Goal: Find specific page/section: Find specific page/section

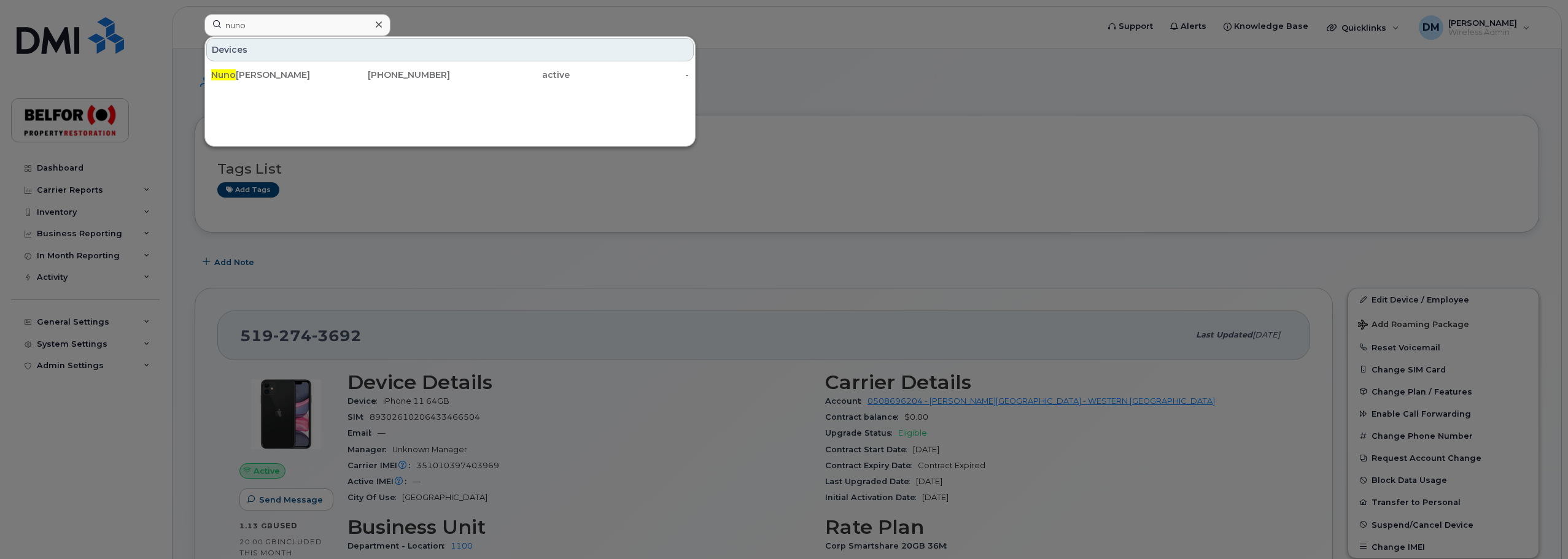
click at [236, 21] on input "nuno" at bounding box center [297, 24] width 186 height 22
click at [243, 30] on input "nuno" at bounding box center [297, 24] width 186 height 22
paste input "778 847-0039"
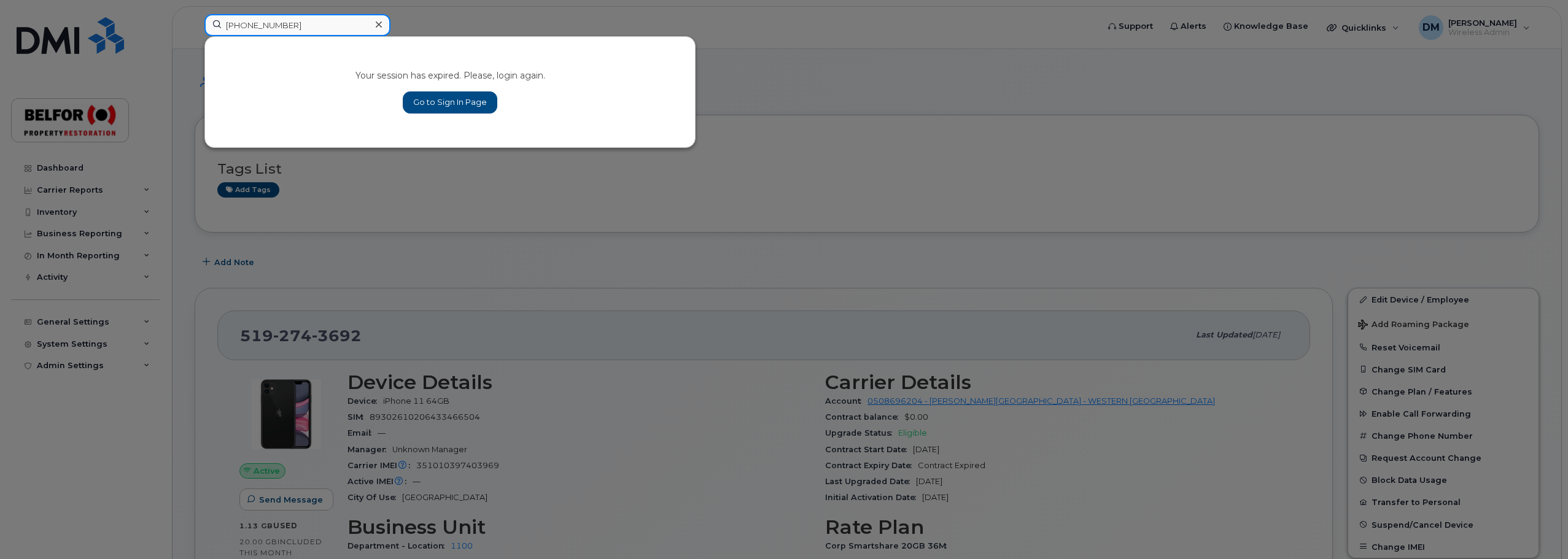
type input "778 847-0039"
click at [469, 107] on link "Go to Sign In Page" at bounding box center [450, 102] width 94 height 22
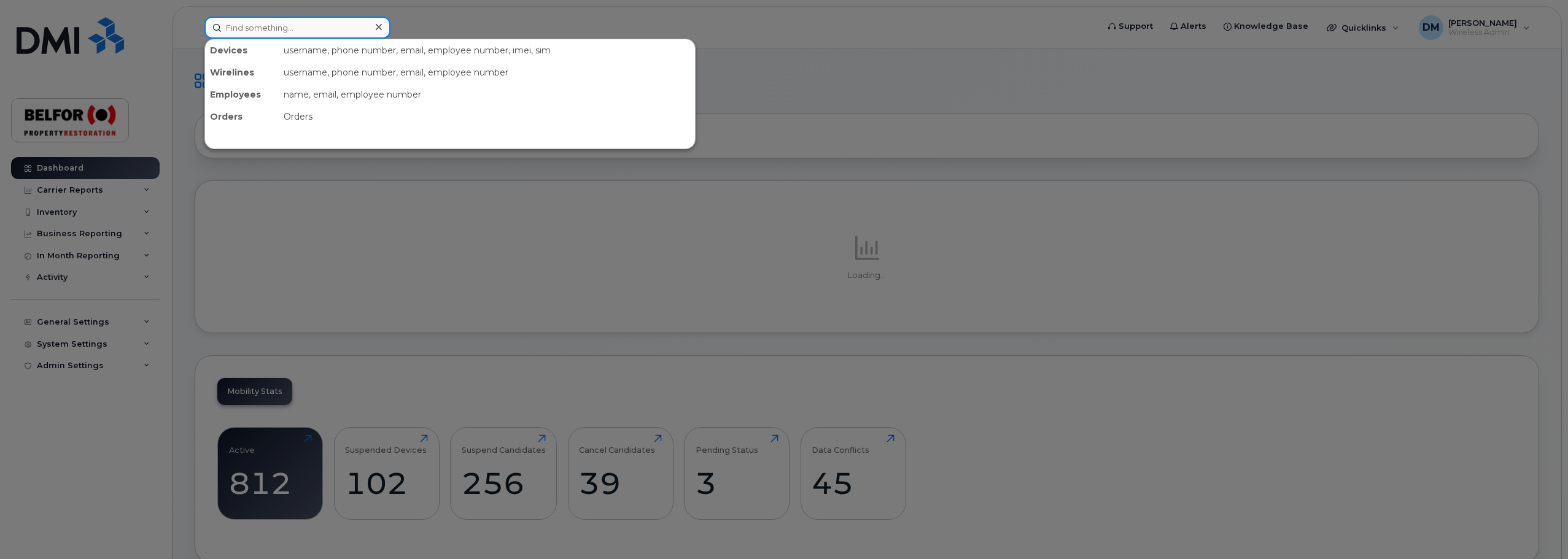
paste input "778 847-0039"
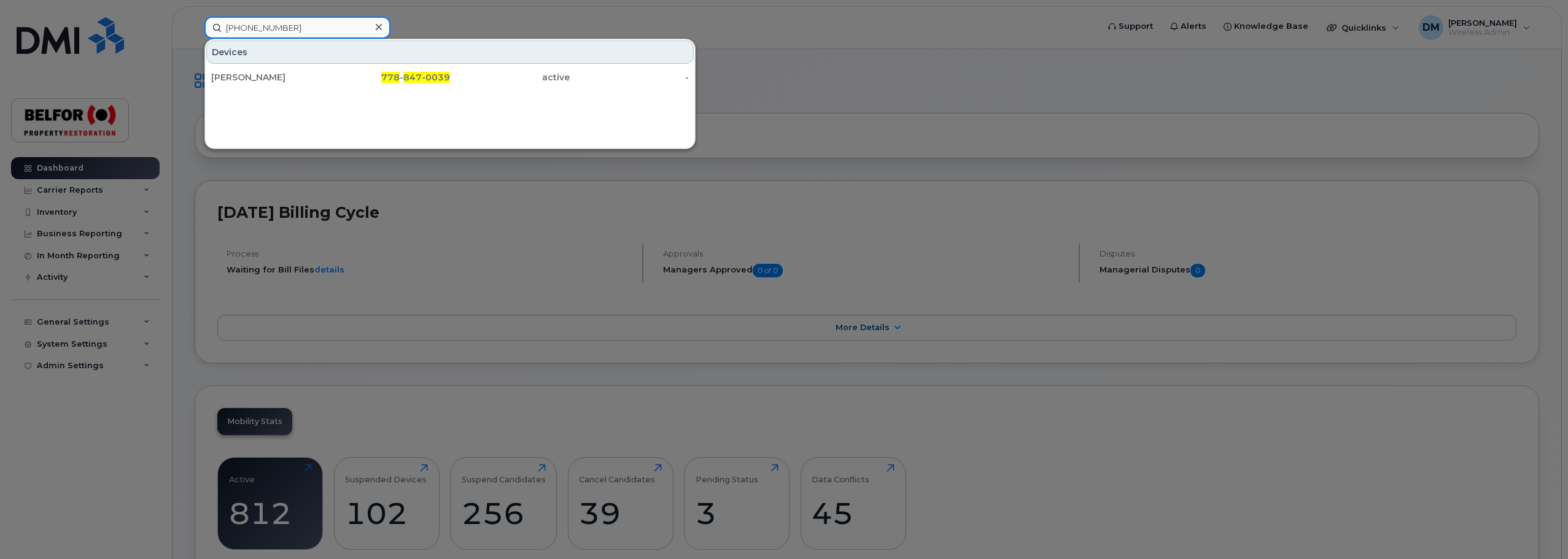
type input "778 847-0039"
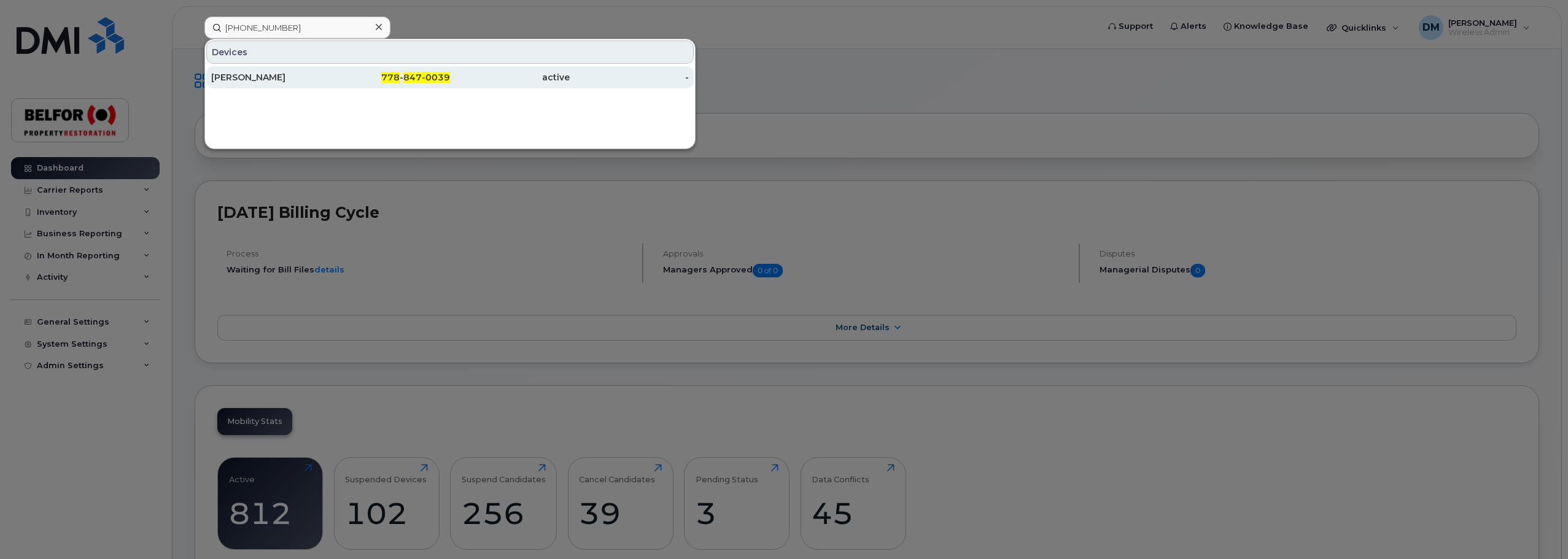
click at [275, 79] on div "Ashley Walker" at bounding box center [271, 77] width 120 height 12
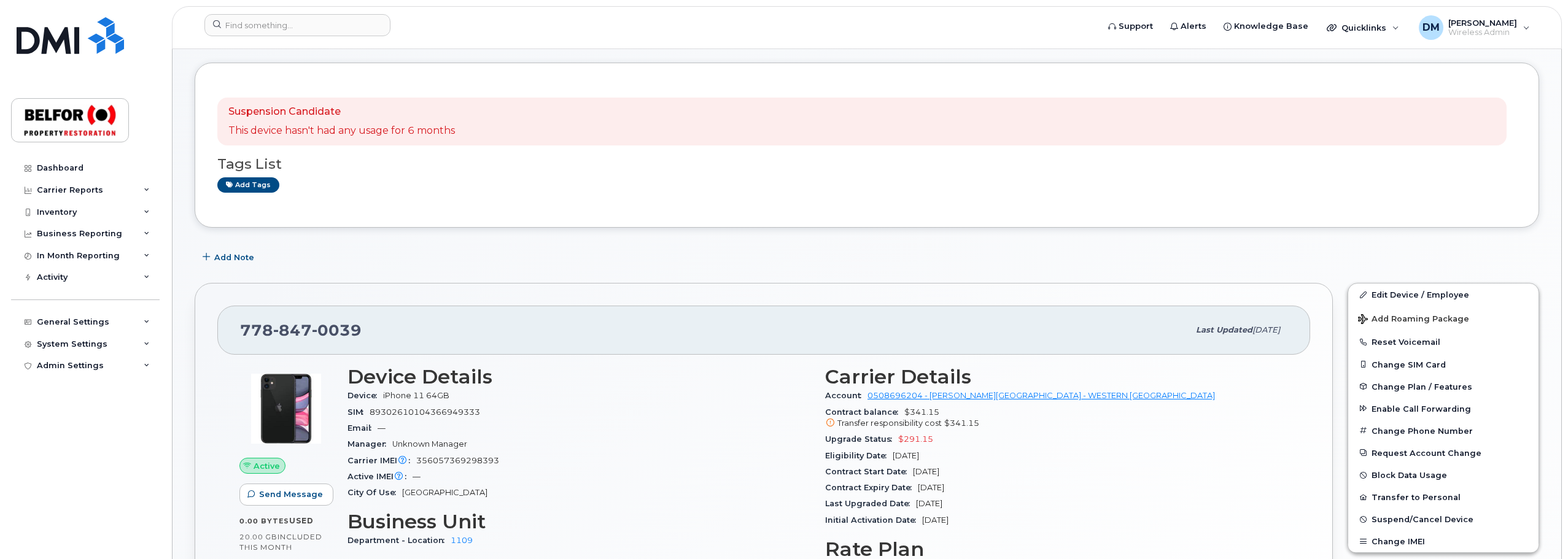
scroll to position [122, 0]
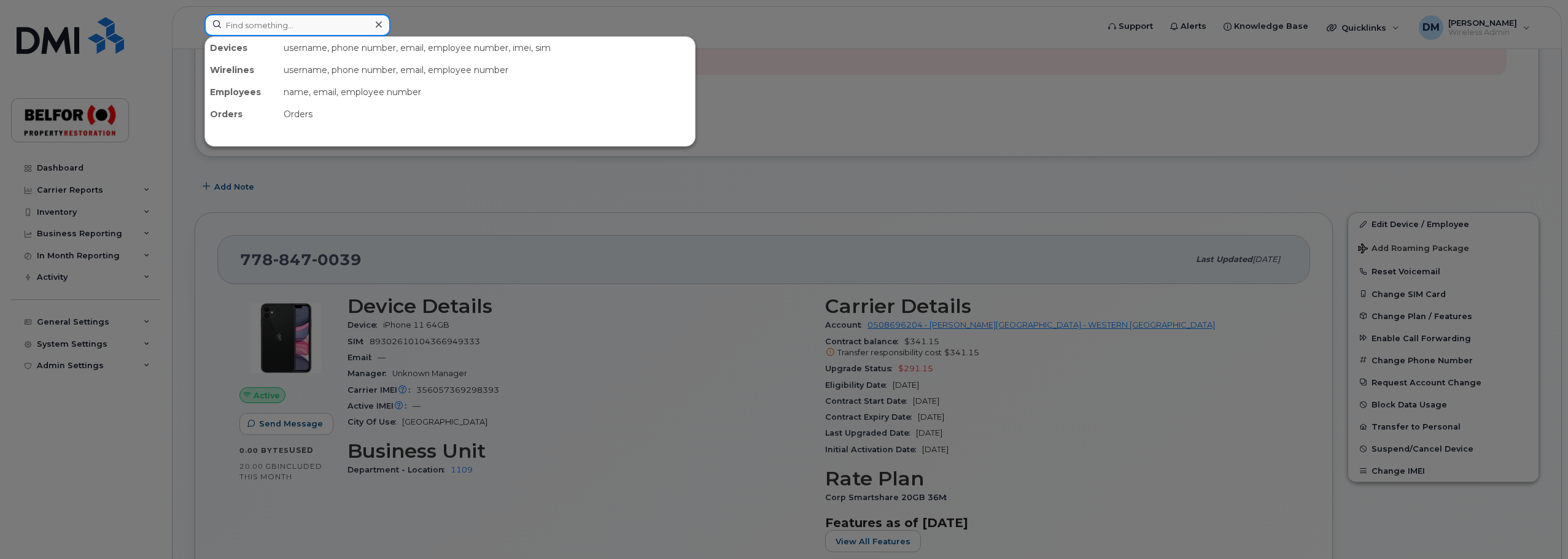
click at [269, 30] on input at bounding box center [297, 24] width 186 height 22
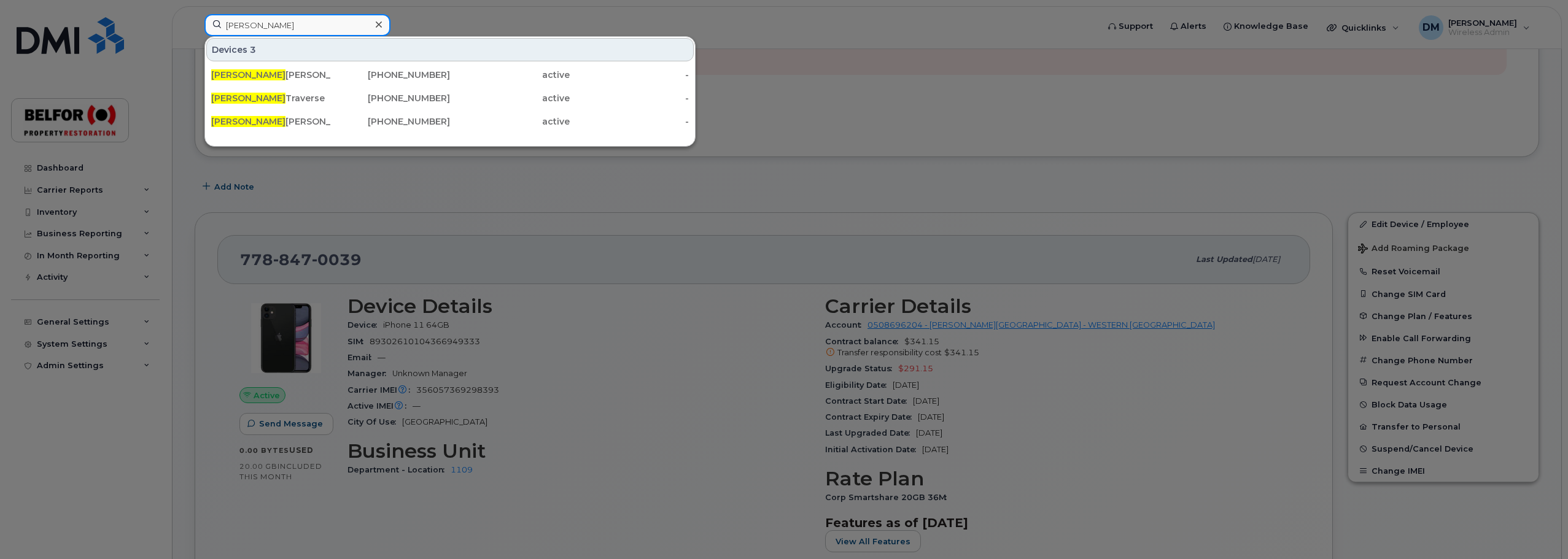
click at [246, 28] on input "jamie" at bounding box center [297, 24] width 186 height 22
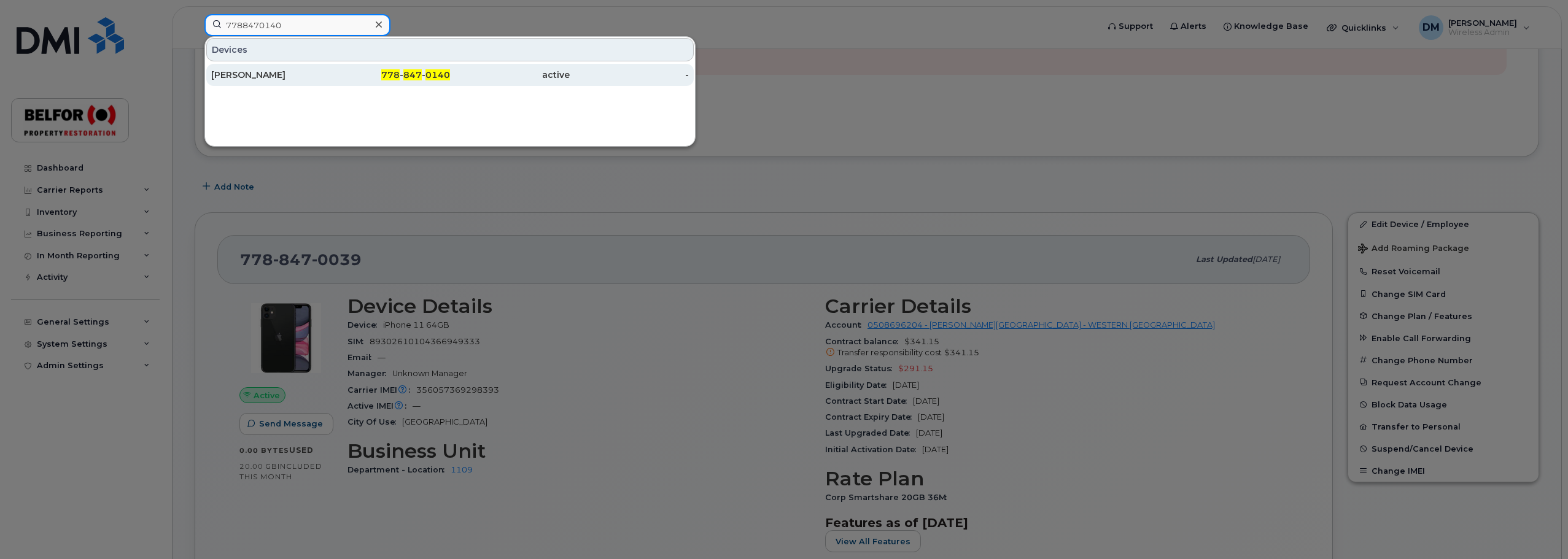
type input "7788470140"
click at [302, 67] on div "James Dmytruk" at bounding box center [271, 74] width 120 height 22
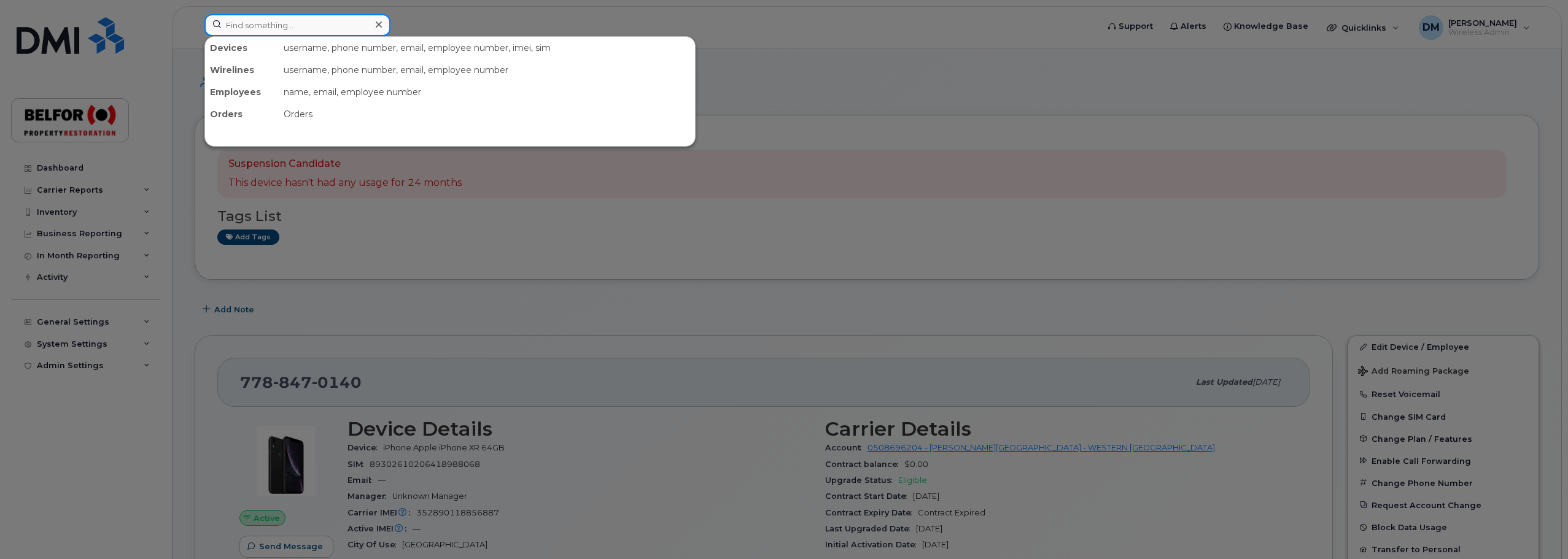
click at [282, 24] on input at bounding box center [297, 24] width 186 height 22
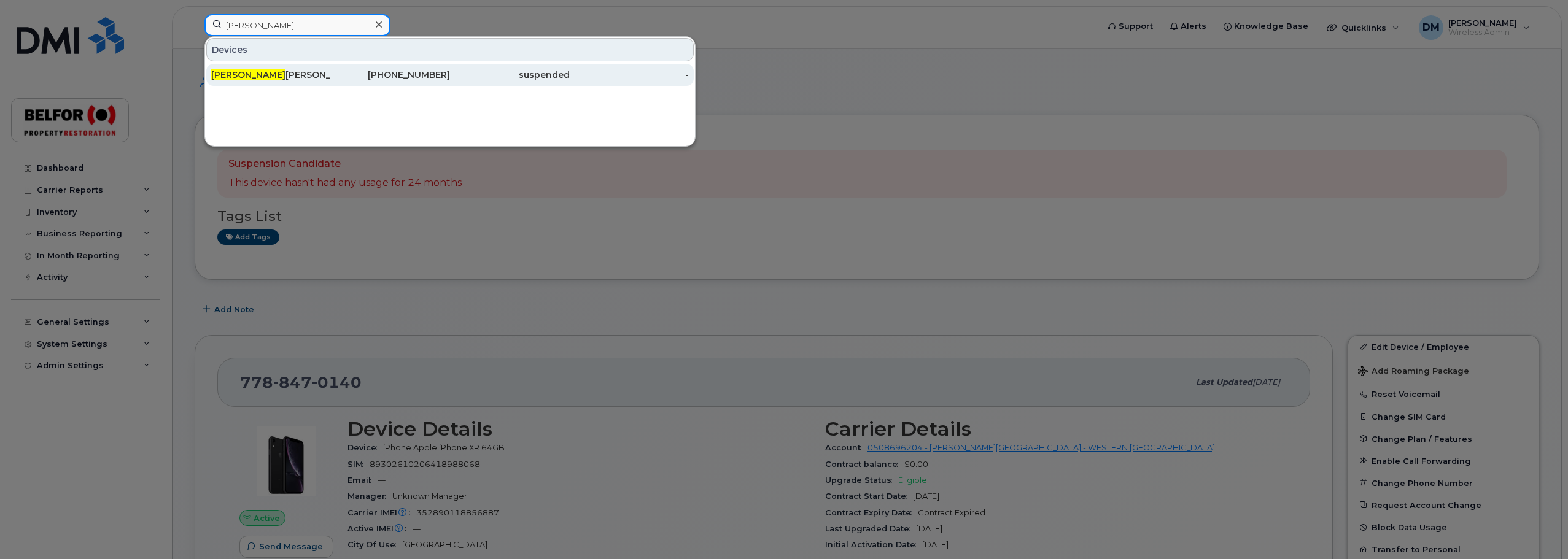
type input "[PERSON_NAME]"
click at [281, 78] on div "[PERSON_NAME]" at bounding box center [271, 75] width 120 height 12
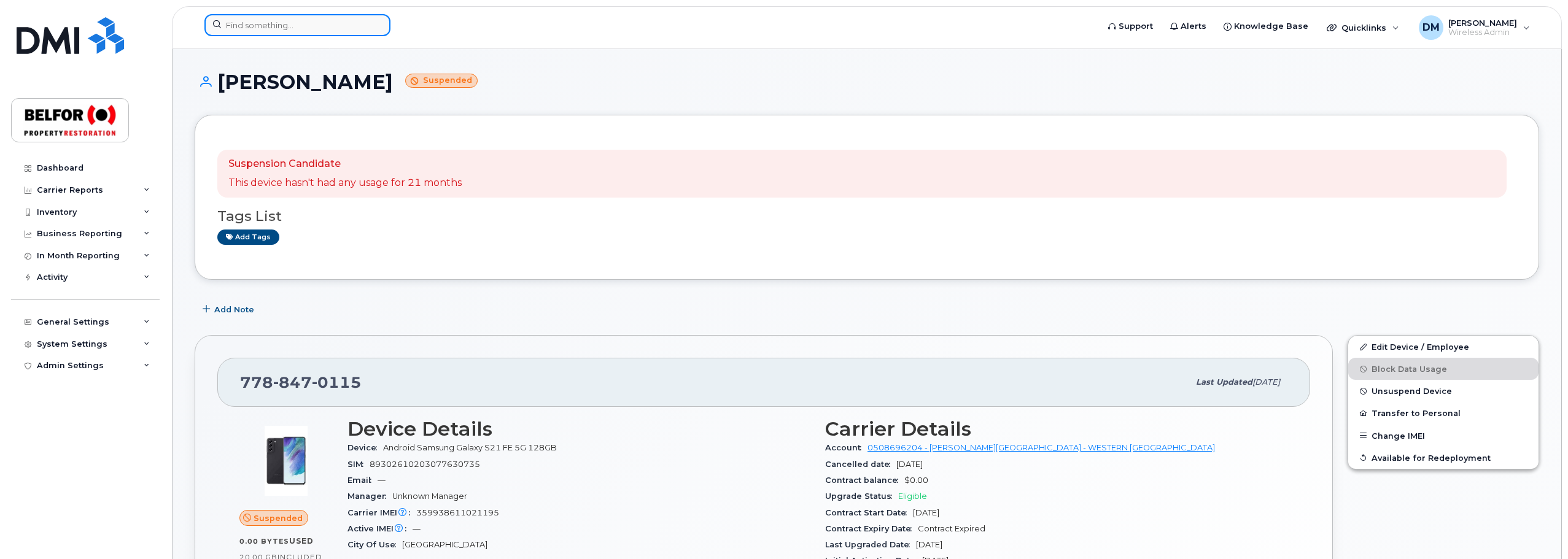
click at [236, 24] on input at bounding box center [297, 24] width 186 height 22
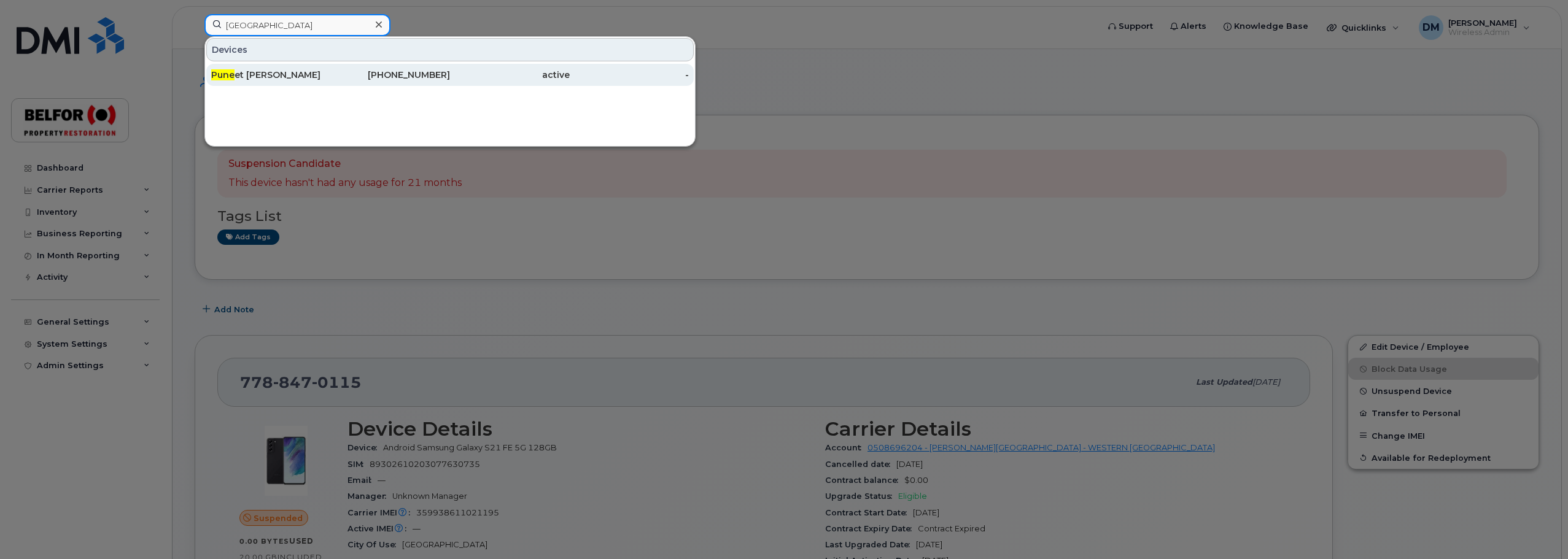
type input "pune"
click at [240, 77] on div "Pune et Singh" at bounding box center [271, 75] width 120 height 12
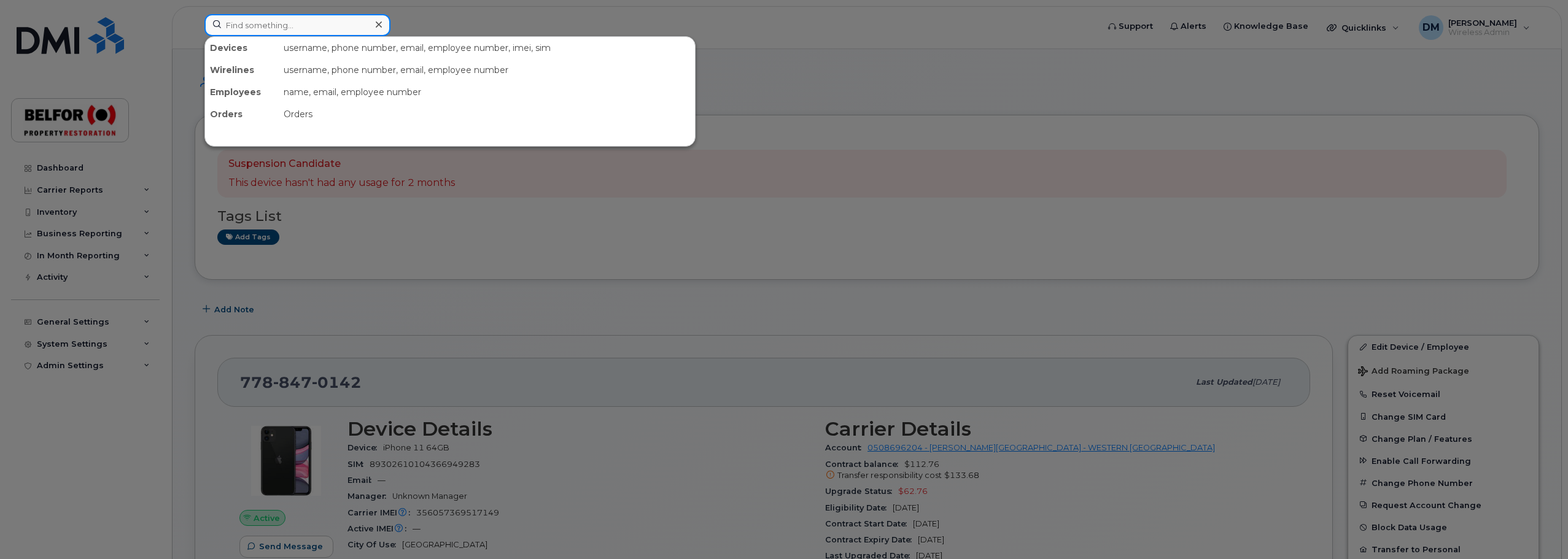
click at [251, 19] on input at bounding box center [297, 24] width 186 height 22
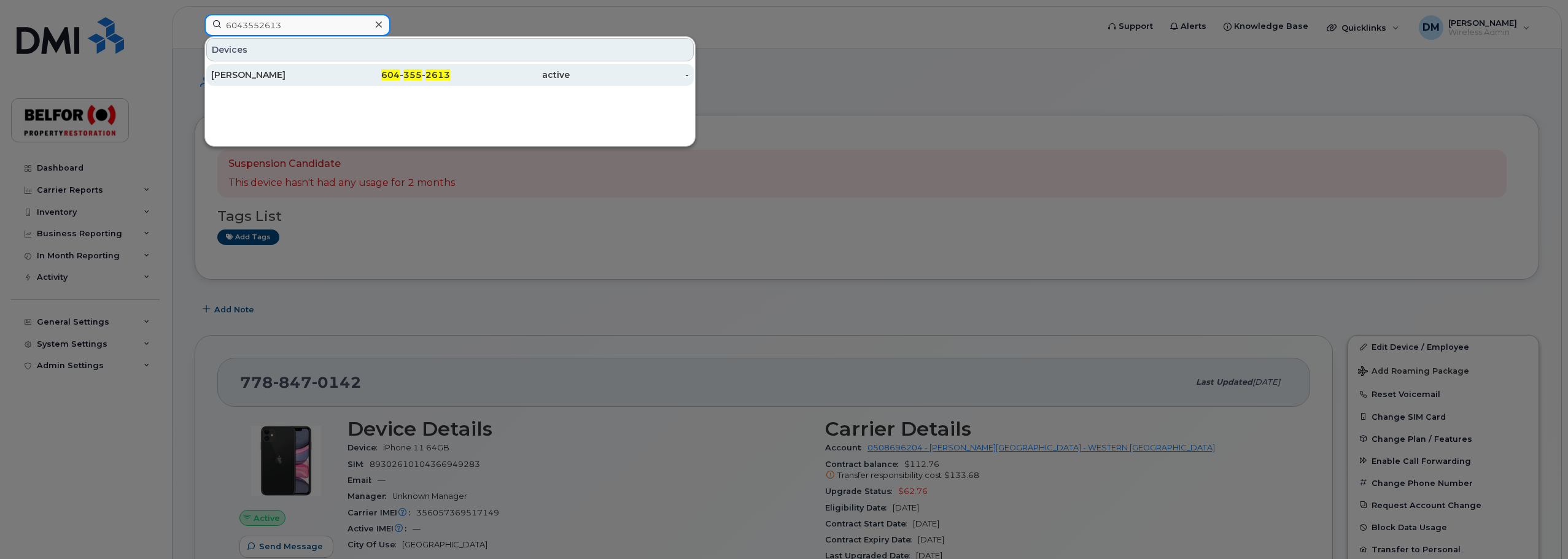
type input "6043552613"
click at [298, 73] on div "Mike Koronko" at bounding box center [271, 75] width 120 height 12
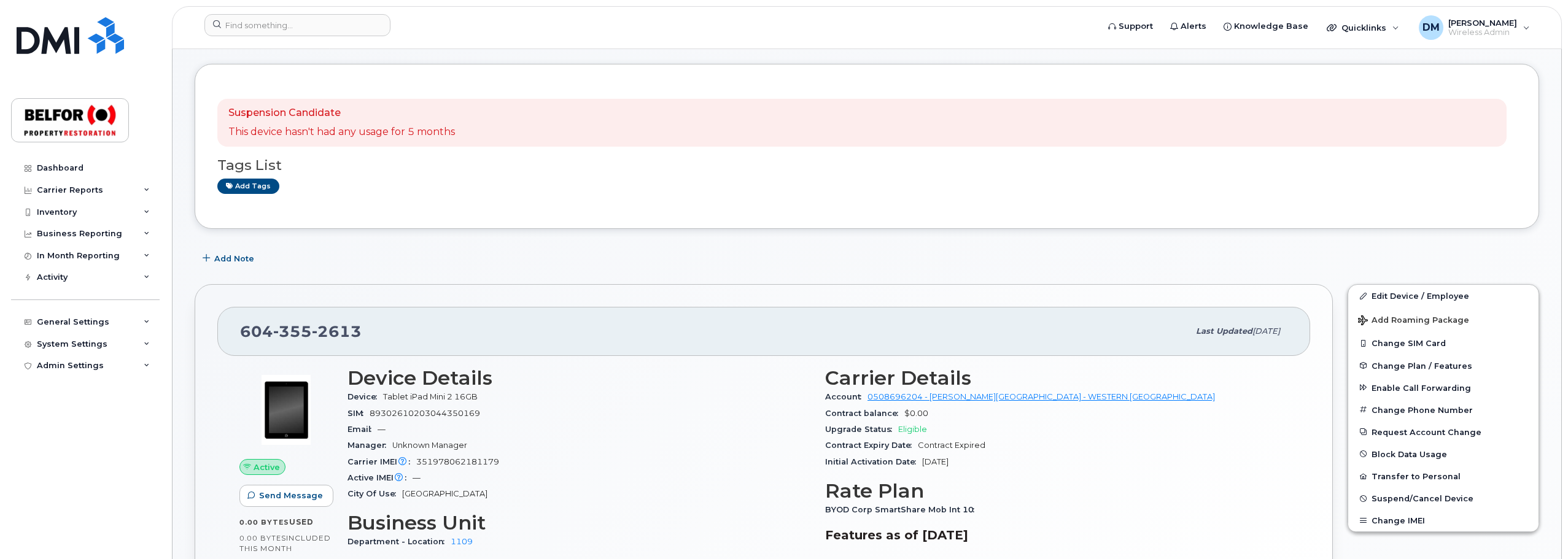
scroll to position [184, 0]
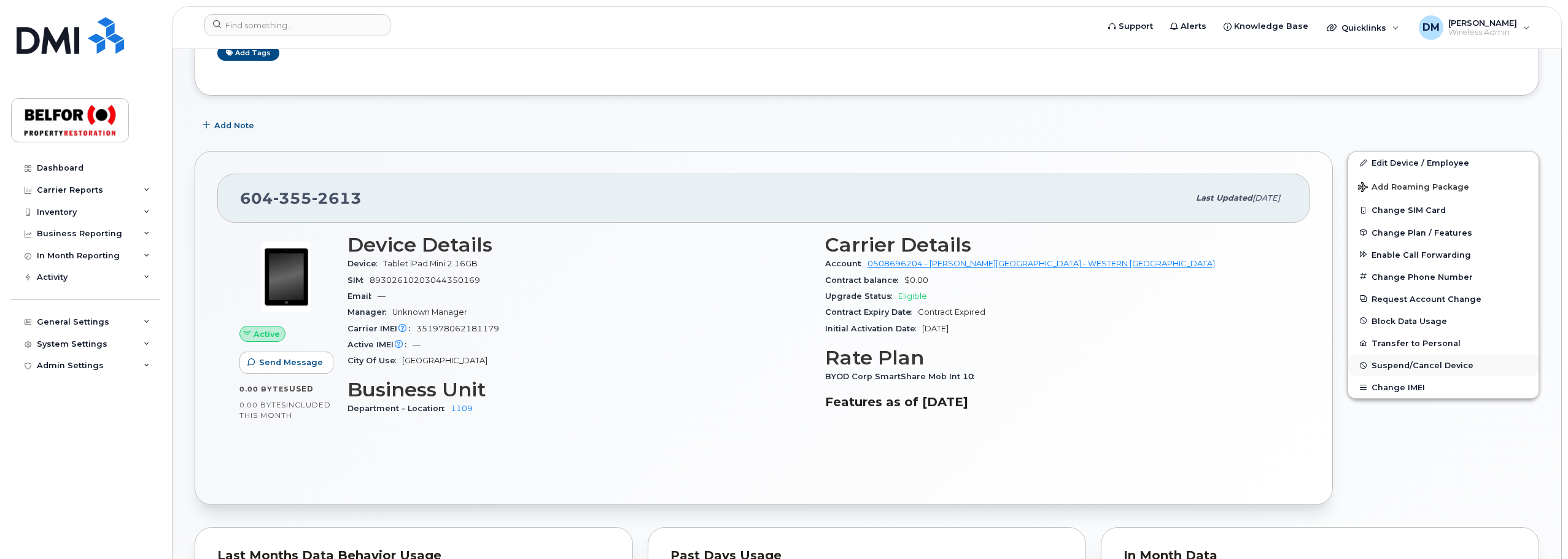
click at [1405, 365] on span "Suspend/Cancel Device" at bounding box center [1422, 365] width 102 height 10
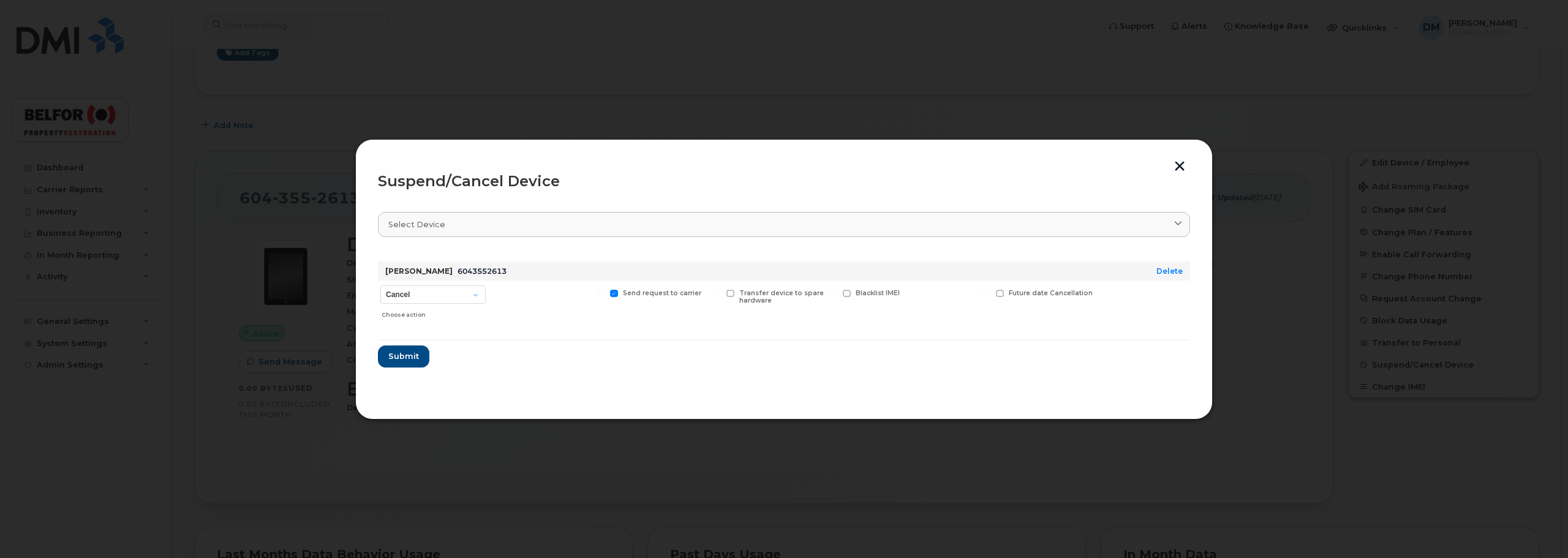
click at [493, 453] on div at bounding box center [784, 279] width 1568 height 558
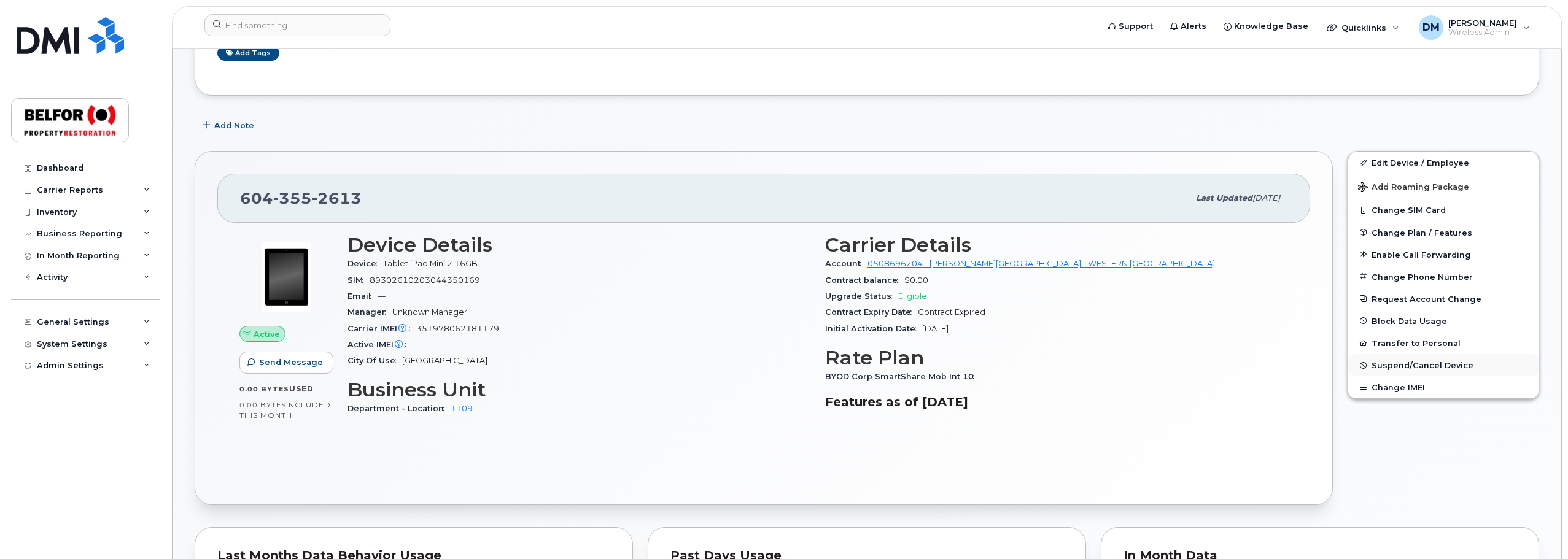
click at [1393, 366] on span "Suspend/Cancel Device" at bounding box center [1422, 365] width 102 height 10
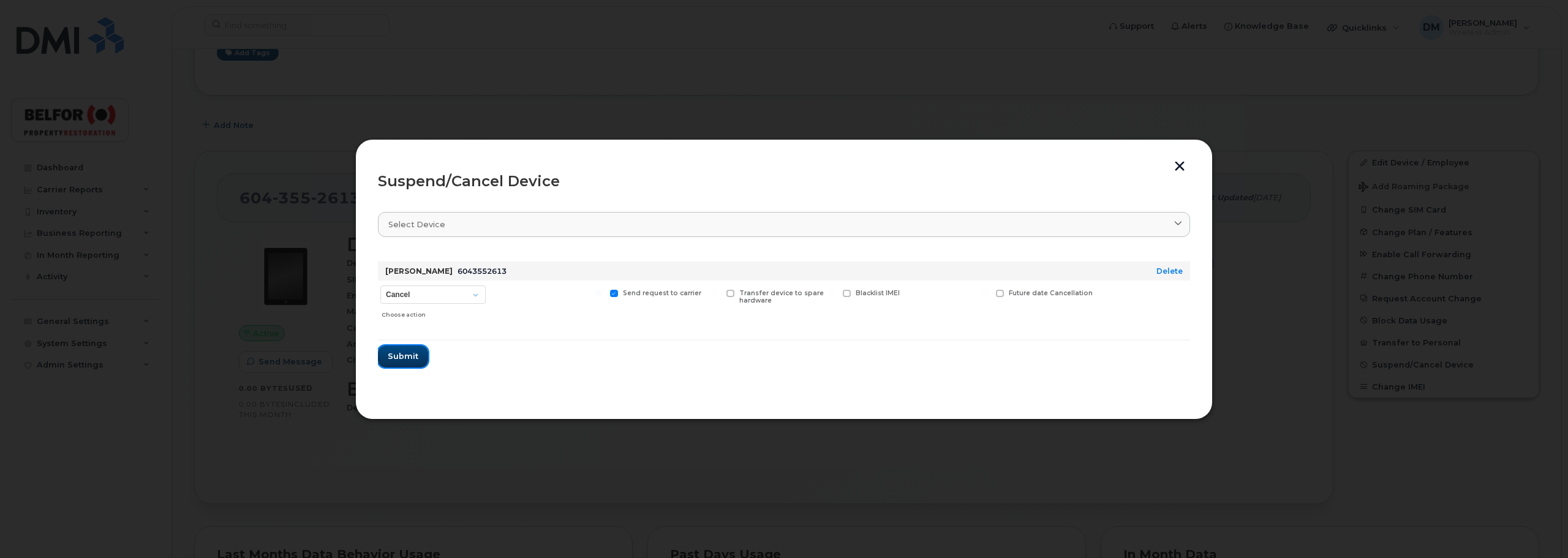
click at [399, 355] on span "Submit" at bounding box center [403, 356] width 31 height 11
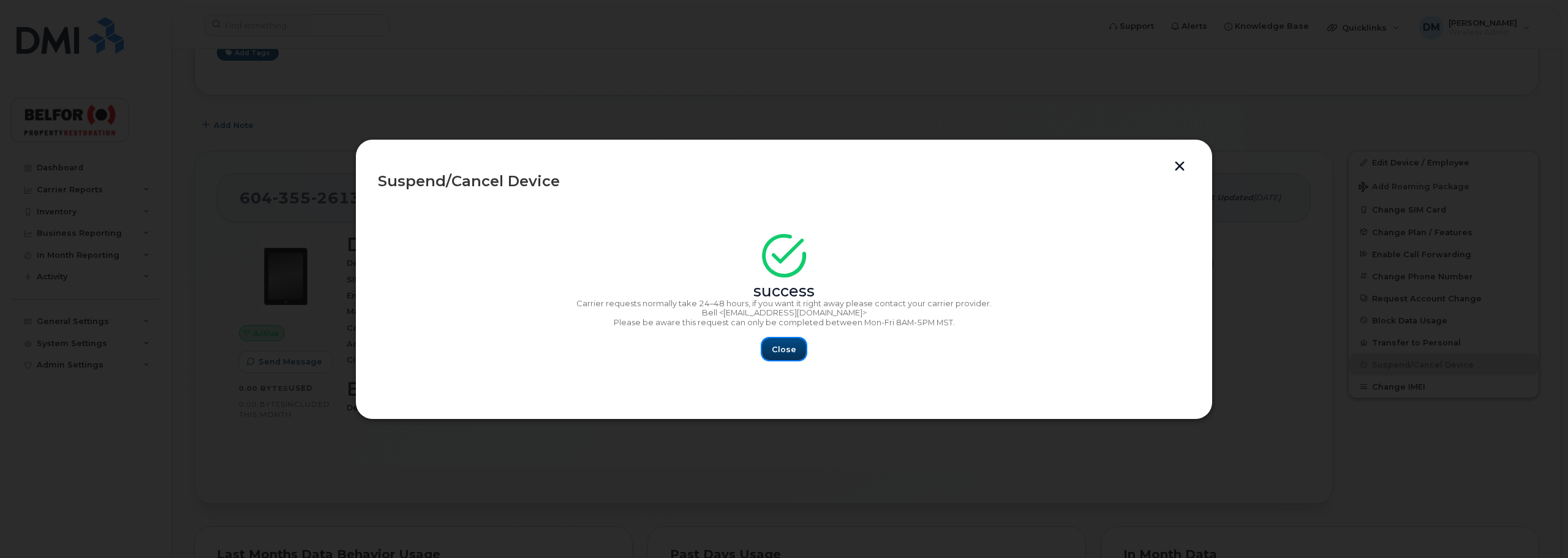
click at [787, 342] on button "Close" at bounding box center [784, 349] width 44 height 22
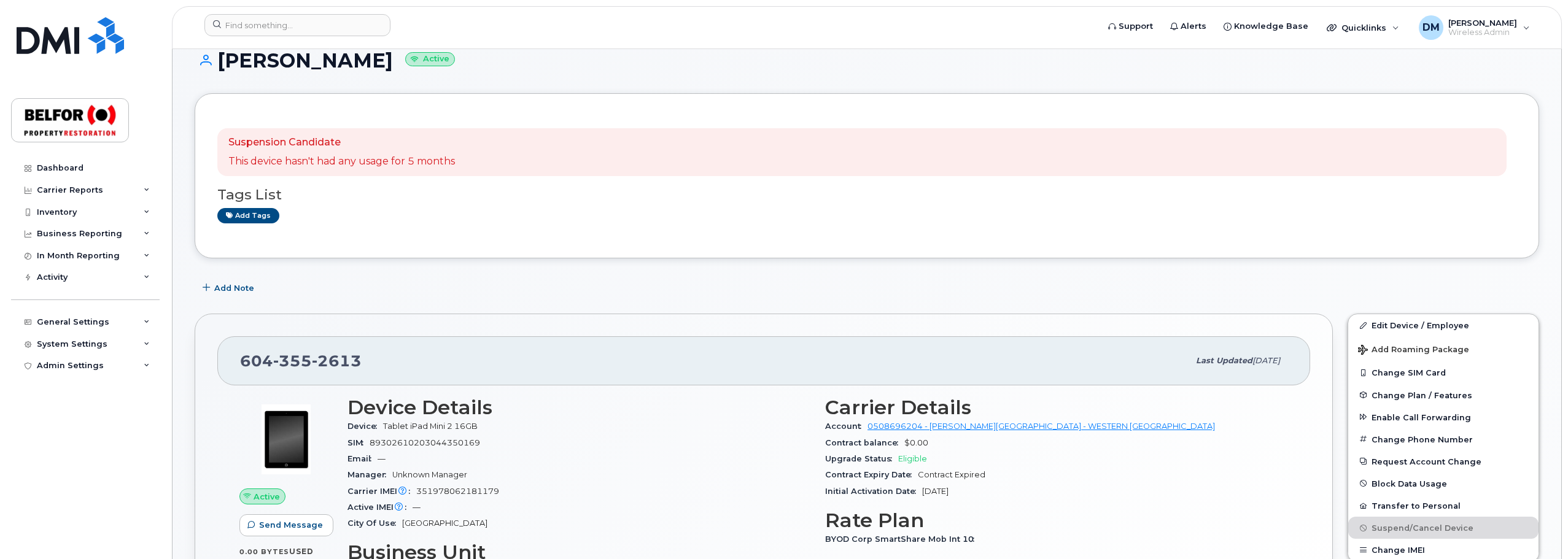
scroll to position [0, 0]
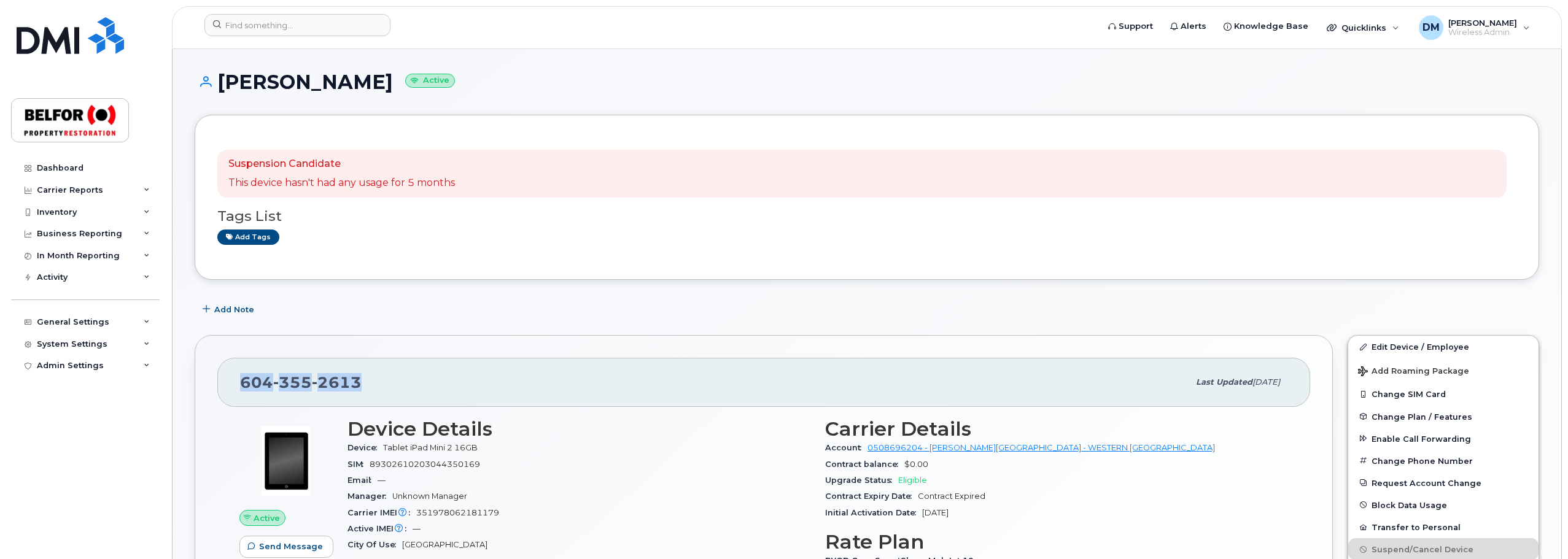
drag, startPoint x: 357, startPoint y: 383, endPoint x: 239, endPoint y: 377, distance: 118.2
click at [239, 377] on div "604 355 2613 Last updated Sep 09, 2025" at bounding box center [764, 382] width 1093 height 49
drag, startPoint x: 256, startPoint y: 374, endPoint x: 238, endPoint y: 27, distance: 347.5
click at [238, 27] on input at bounding box center [297, 24] width 186 height 22
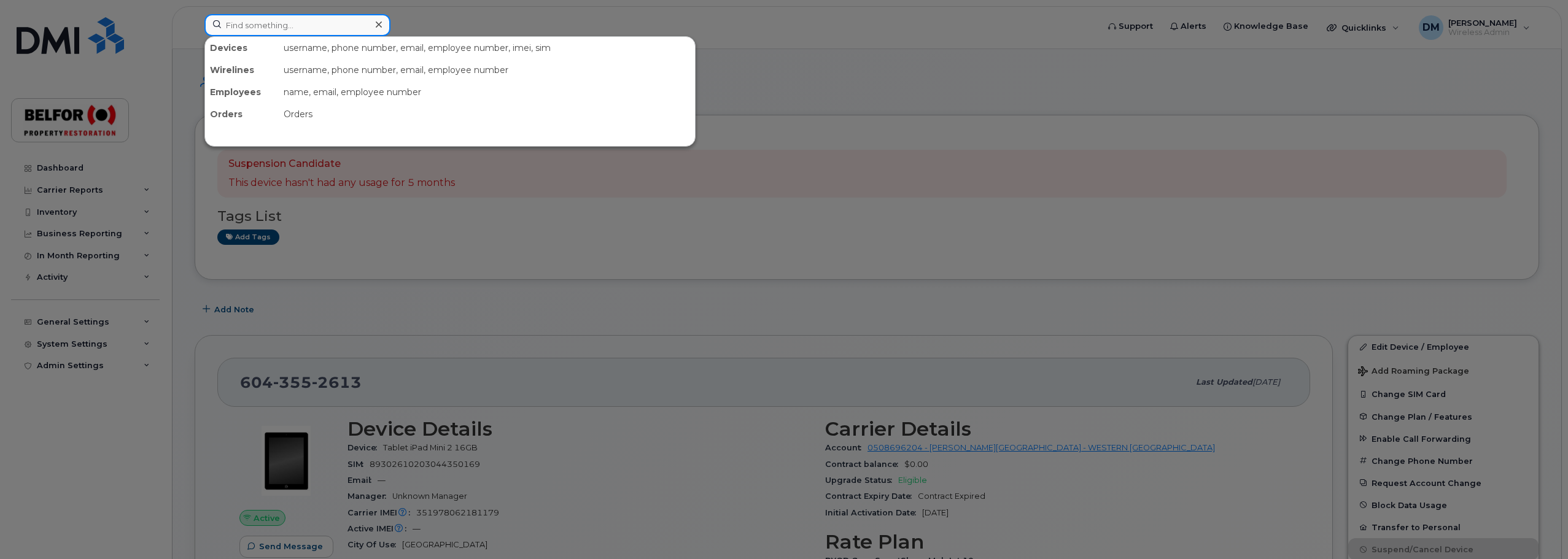
paste input "can not cancel, can suspend -we still owe $341.15 on line"
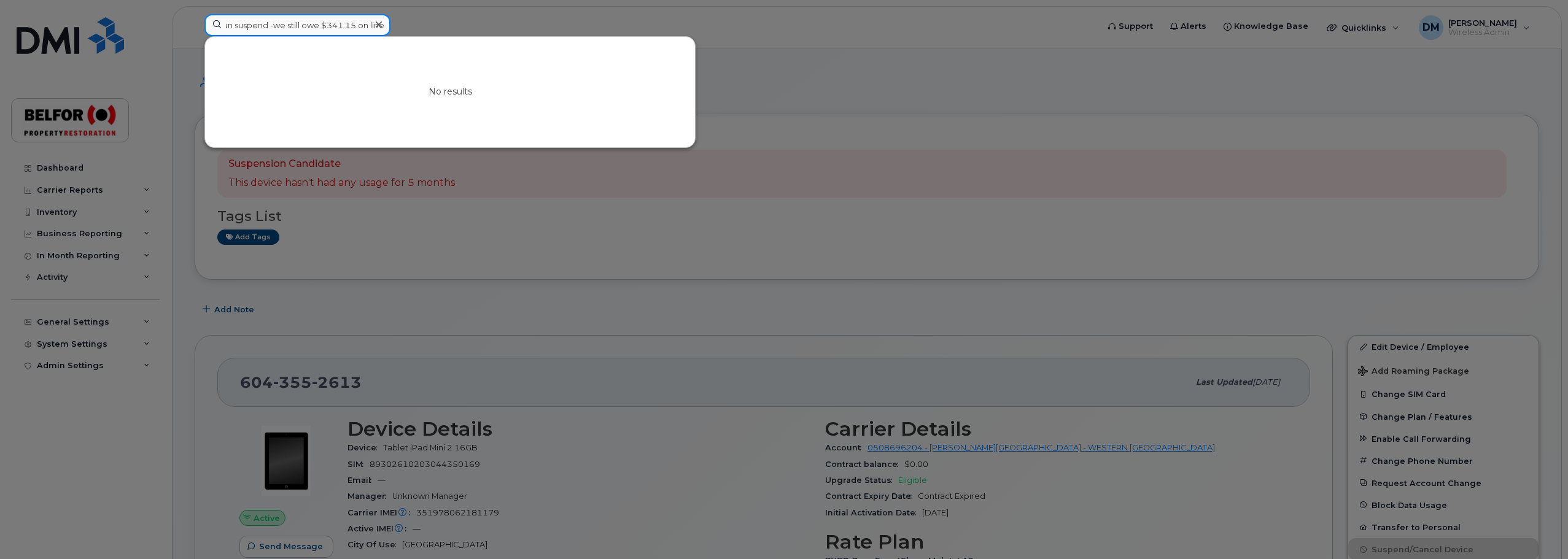
type input "can not cancel, can suspend -we still owe $341.15 on line"
click at [378, 20] on icon at bounding box center [378, 24] width 6 height 10
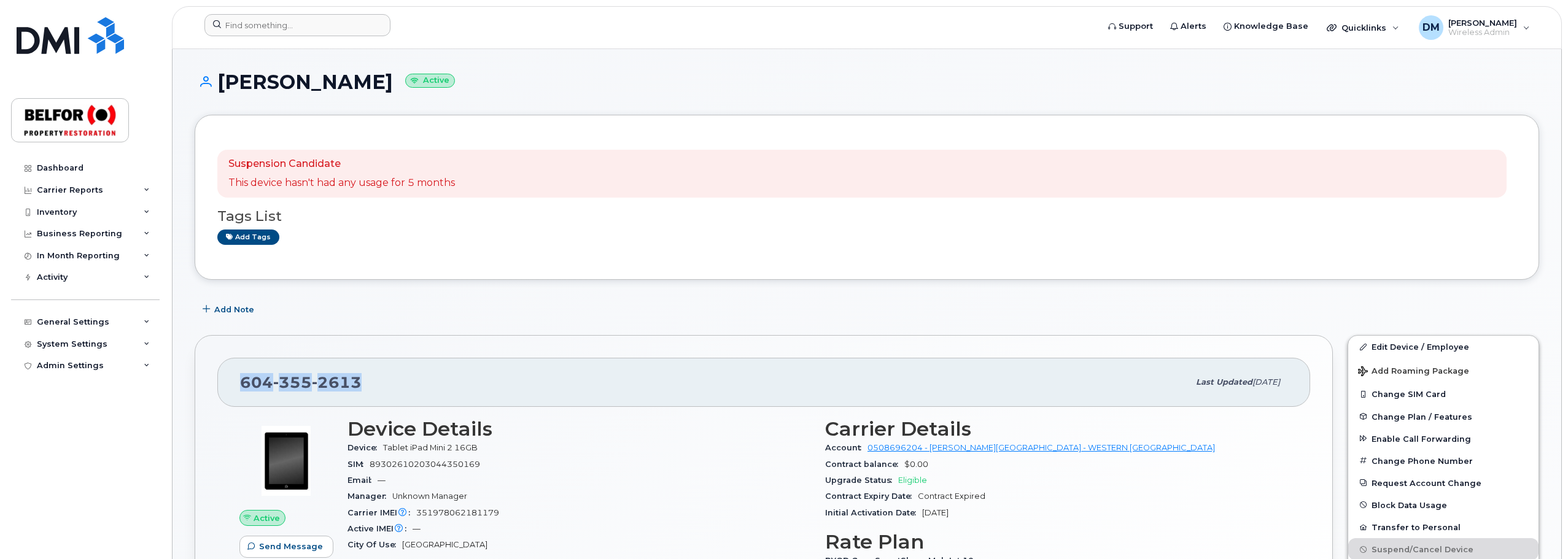
drag, startPoint x: 361, startPoint y: 377, endPoint x: 223, endPoint y: 376, distance: 138.0
click at [223, 376] on div "604 355 2613 Last updated Sep 09, 2025" at bounding box center [764, 382] width 1093 height 49
copy span "604 355 2613"
click at [232, 27] on input at bounding box center [297, 24] width 186 height 22
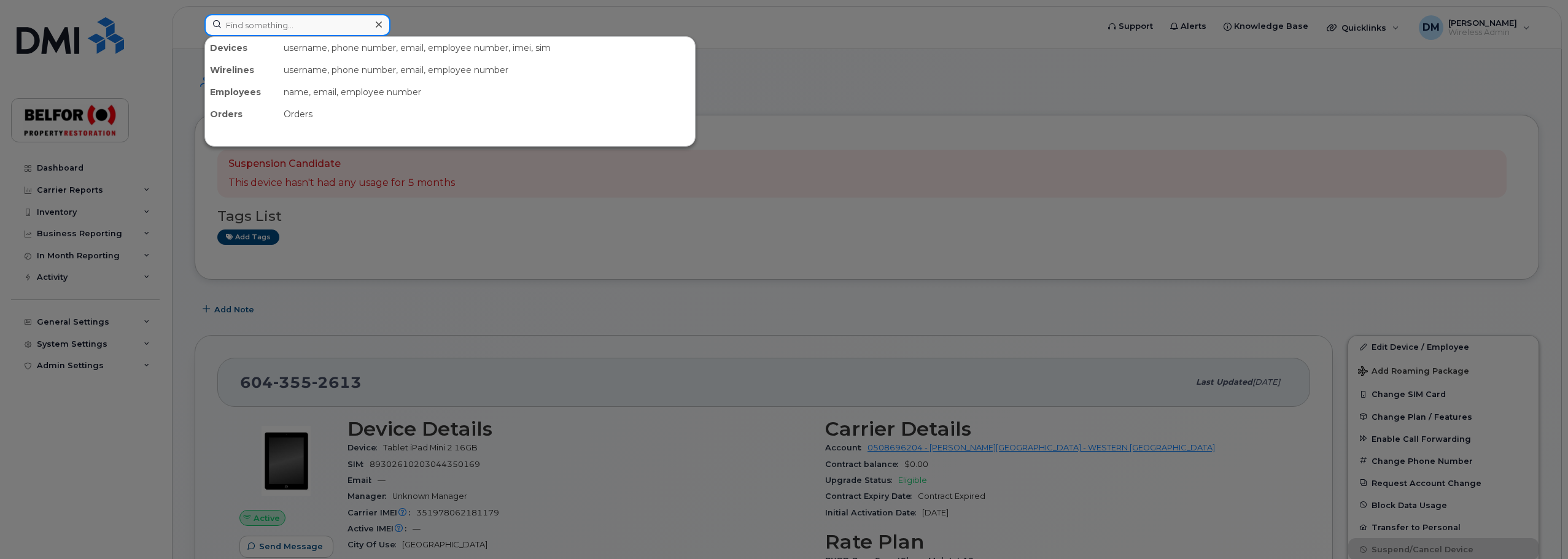
paste input "6043552613"
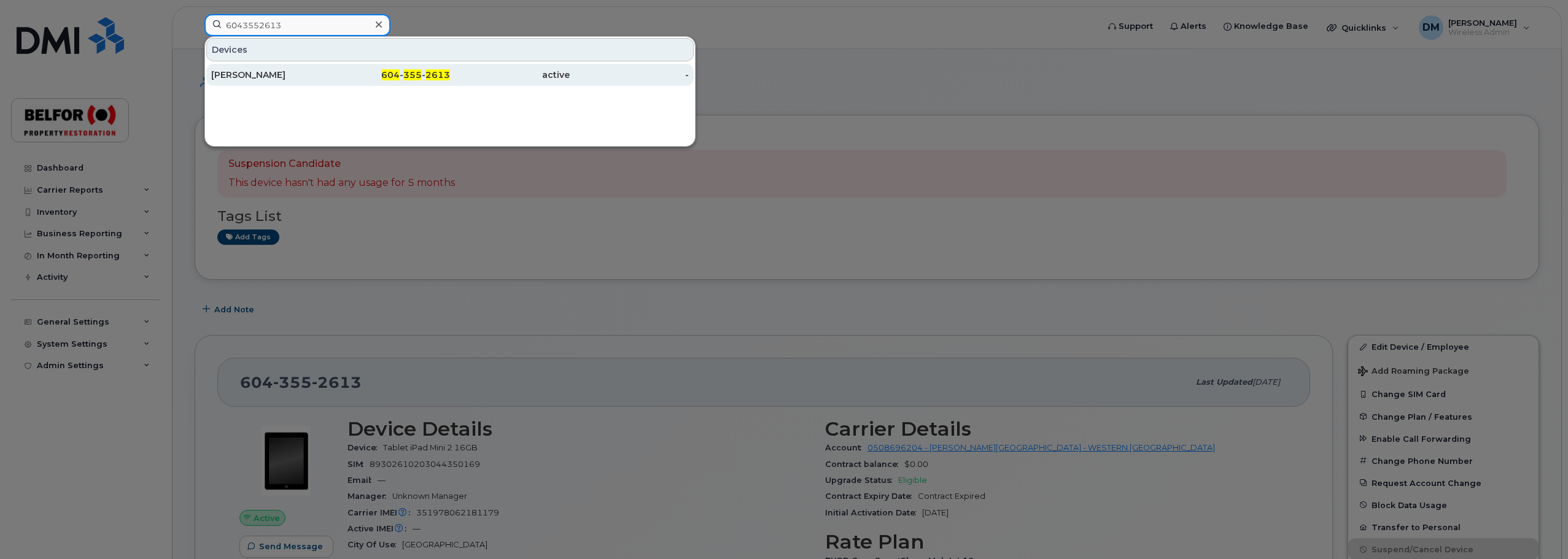
type input "6043552613"
click at [267, 72] on div "Mike Koronko" at bounding box center [271, 75] width 120 height 12
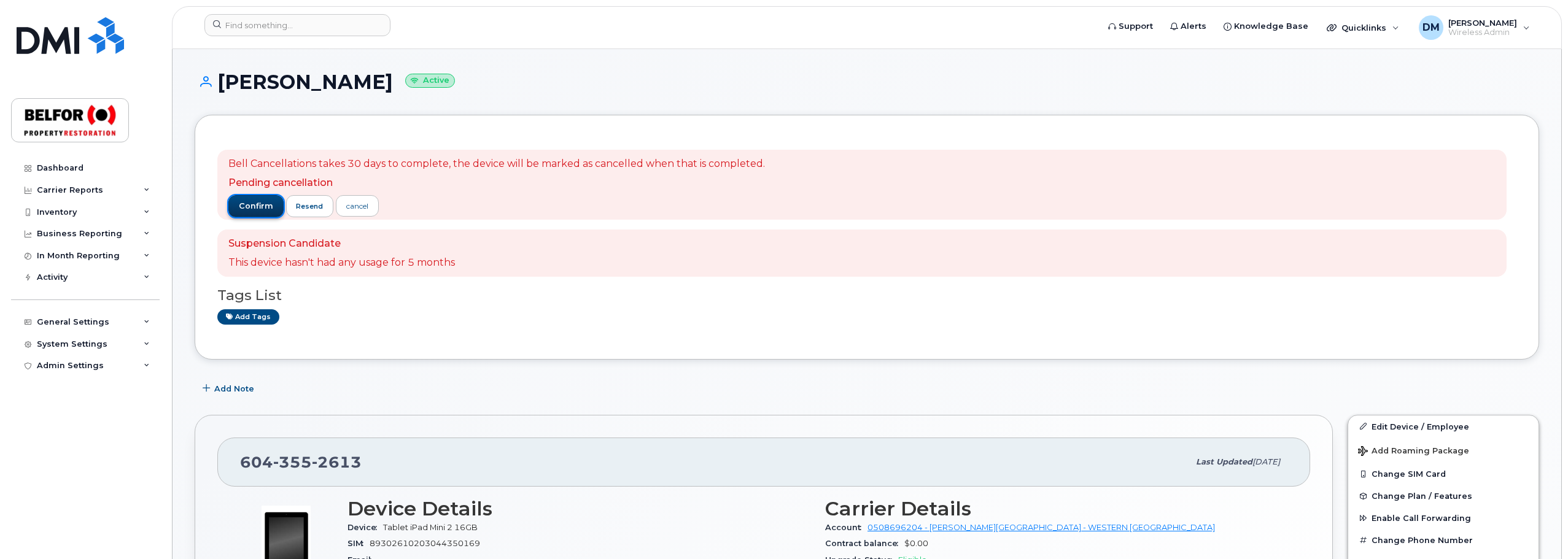
click at [246, 207] on span "confirm" at bounding box center [255, 206] width 34 height 11
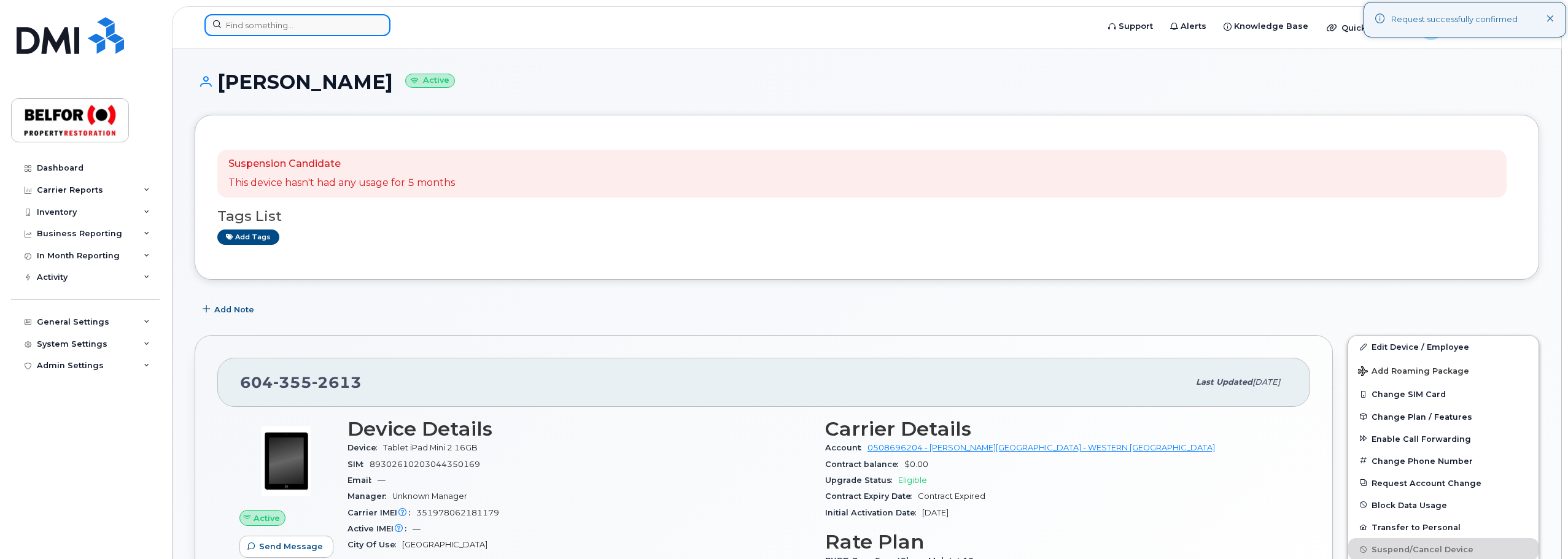
click at [246, 28] on input at bounding box center [297, 24] width 186 height 22
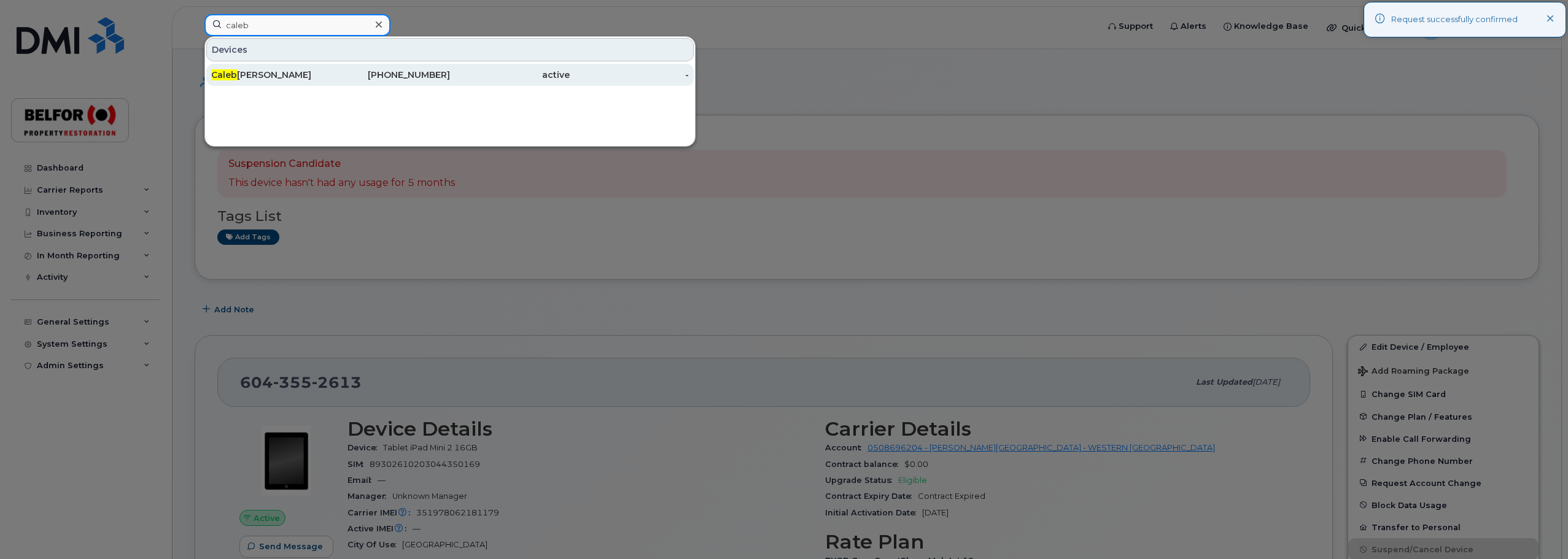
type input "caleb"
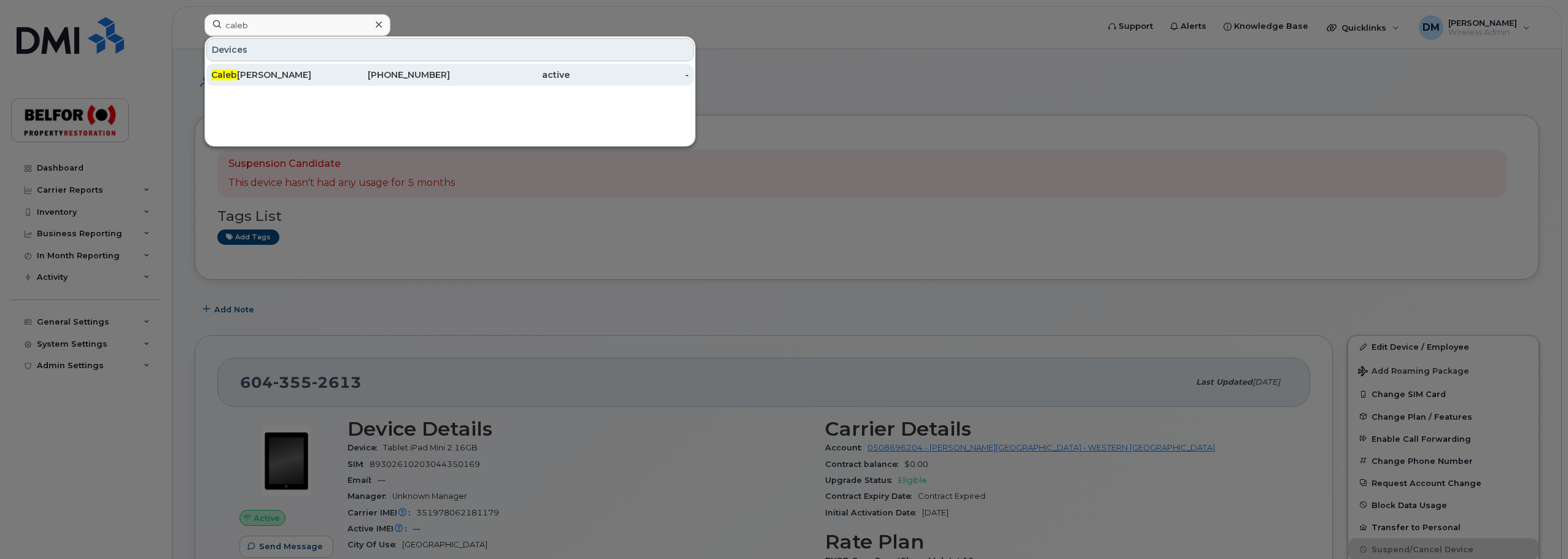
click at [272, 75] on div "[PERSON_NAME]" at bounding box center [271, 75] width 120 height 12
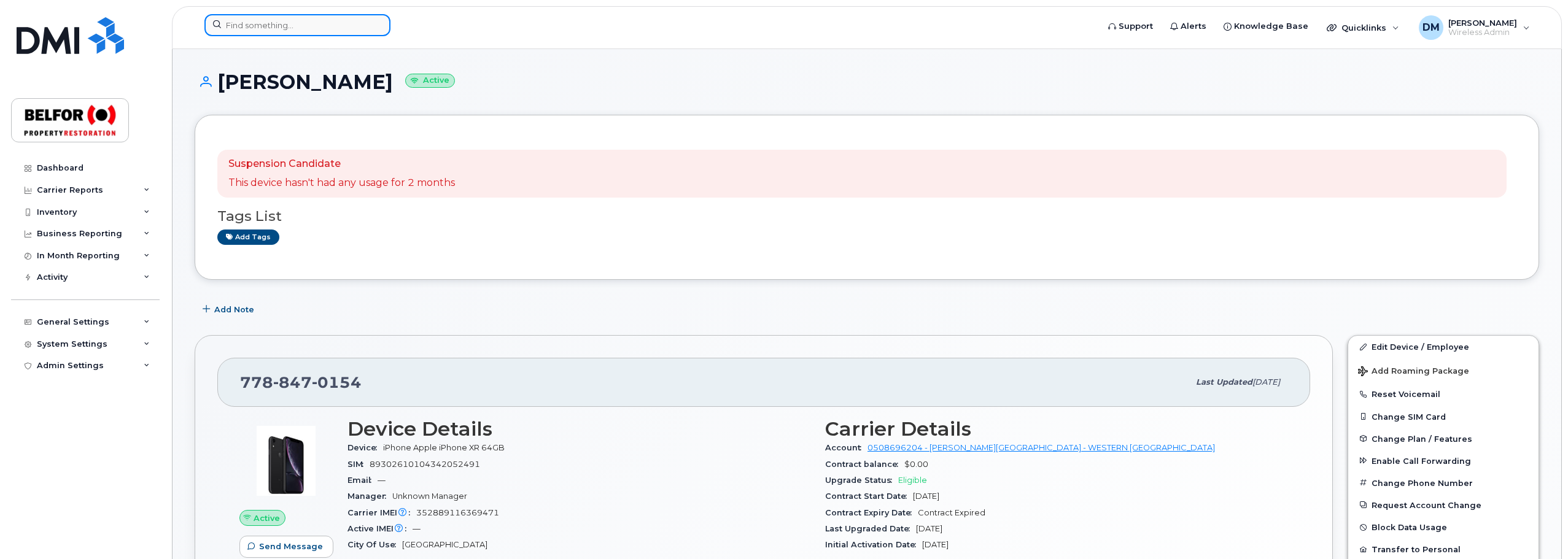
click at [266, 29] on input at bounding box center [297, 24] width 186 height 22
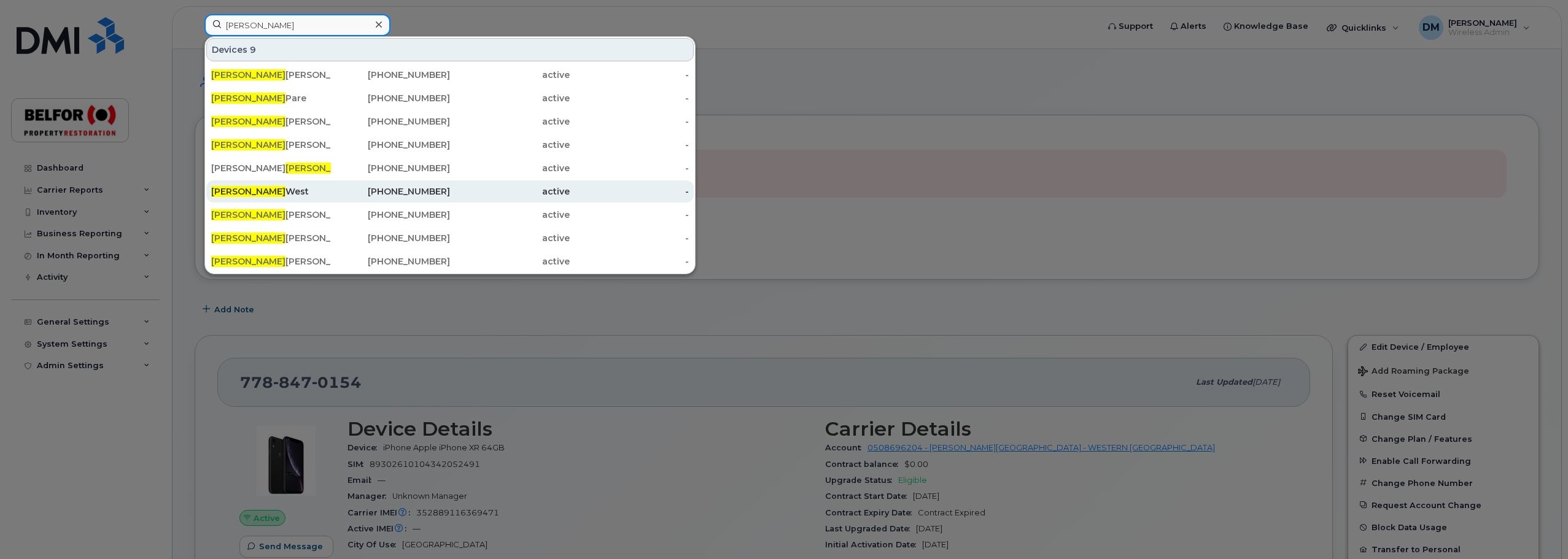
type input "adam"
click at [263, 194] on div "Adam West" at bounding box center [271, 191] width 120 height 12
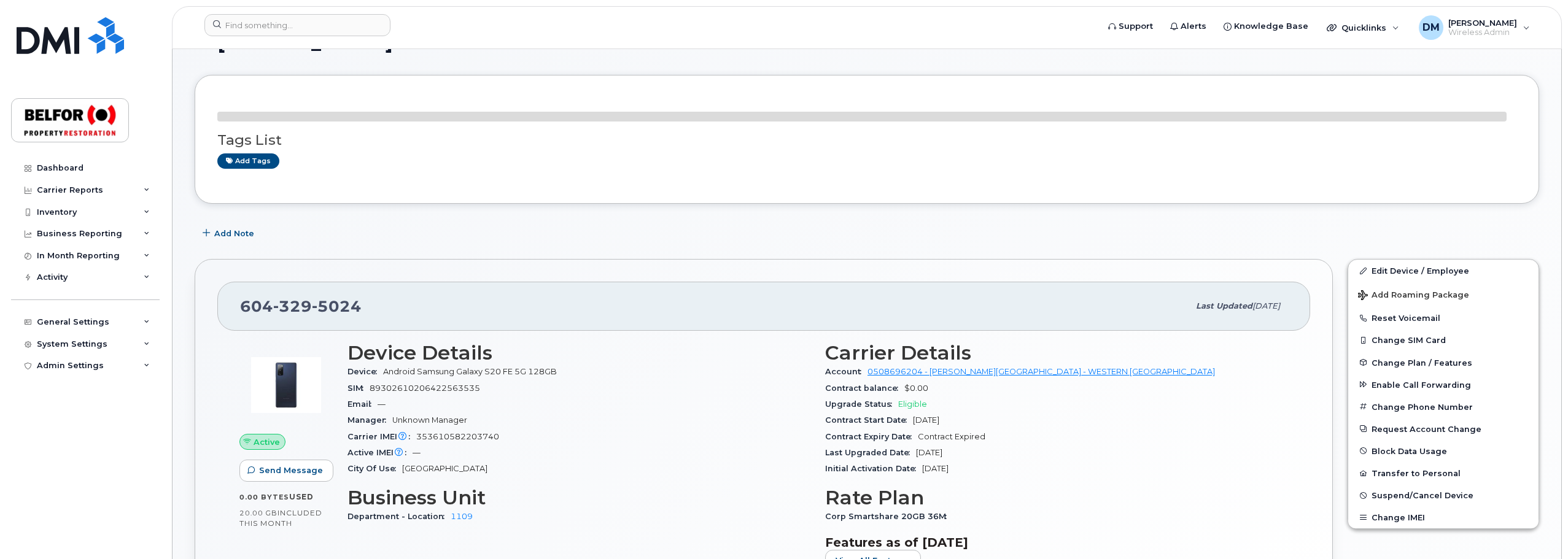
scroll to position [61, 0]
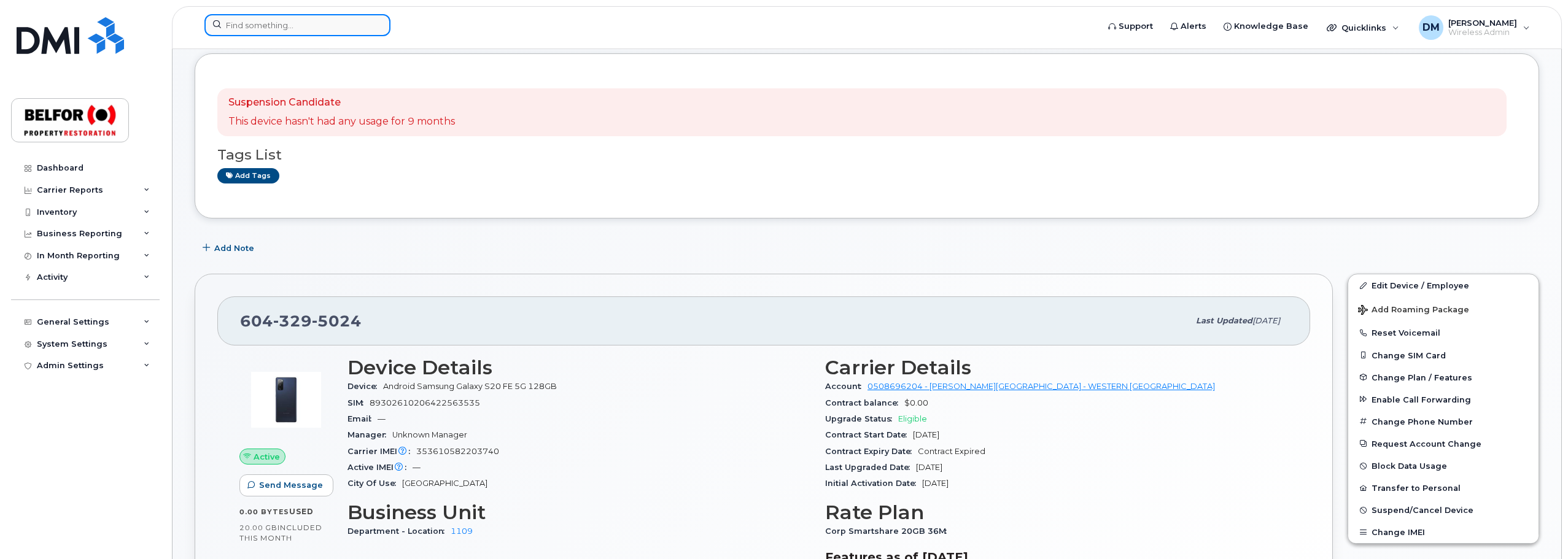
click at [264, 27] on input at bounding box center [297, 24] width 186 height 22
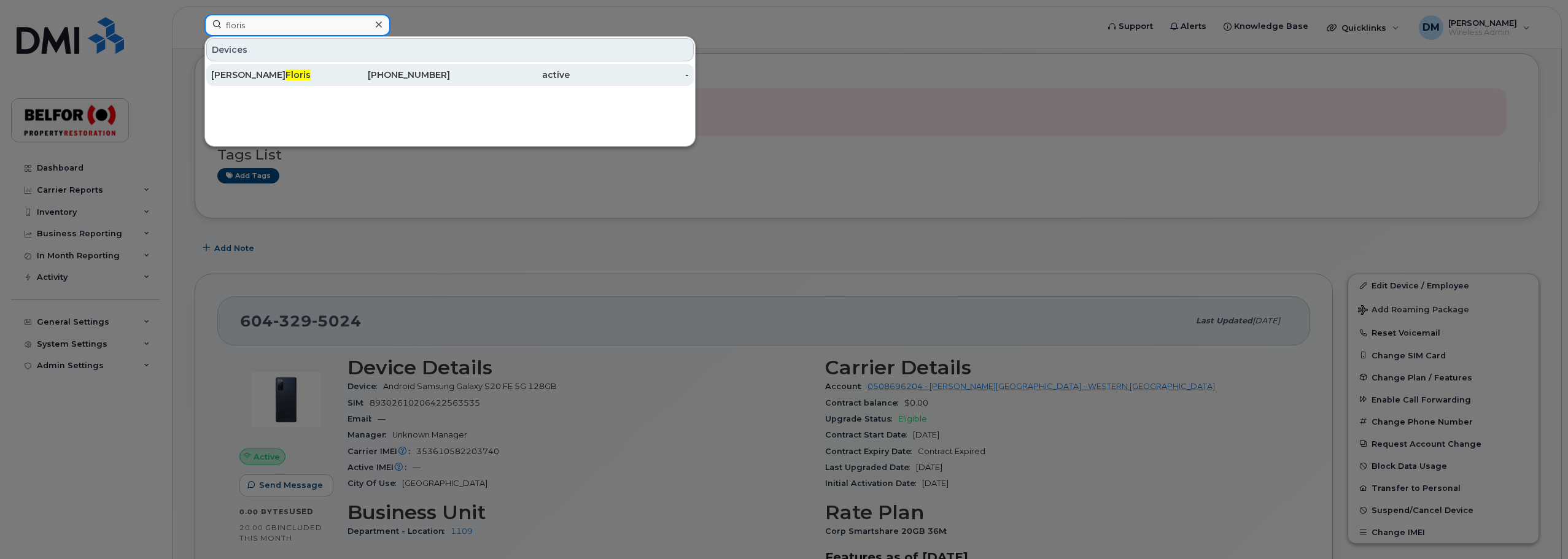
type input "floris"
click at [242, 76] on div "[PERSON_NAME]" at bounding box center [271, 75] width 120 height 12
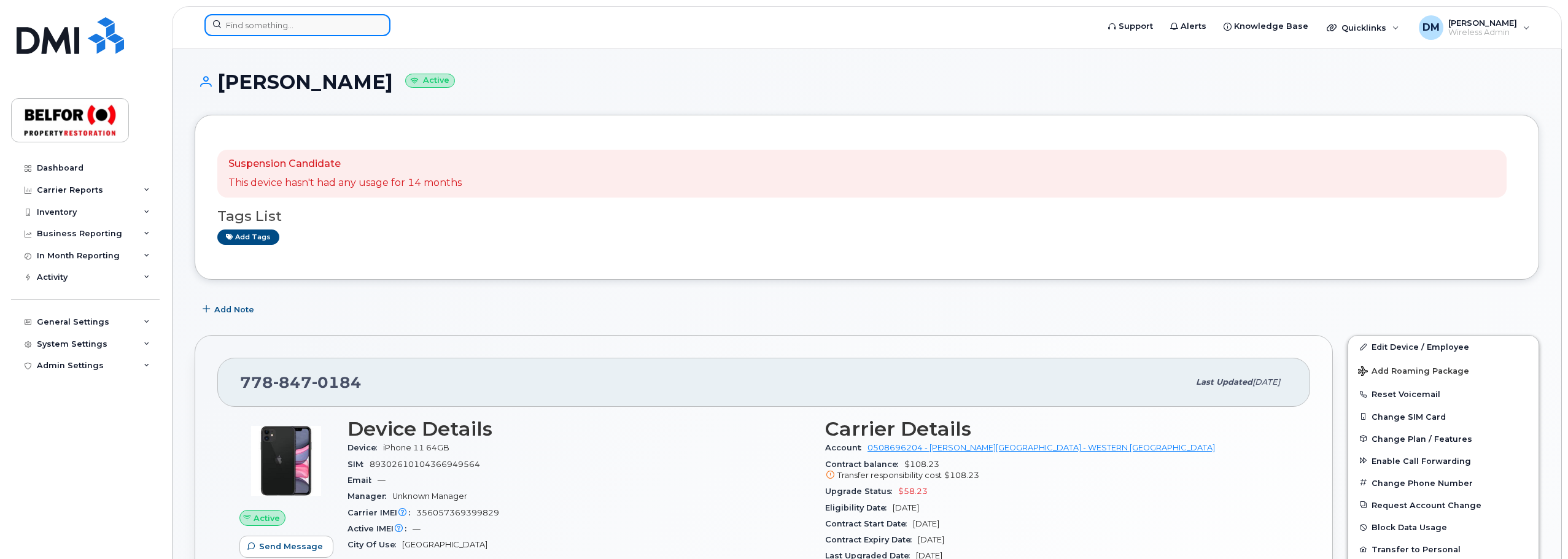
click at [254, 24] on input at bounding box center [297, 24] width 186 height 22
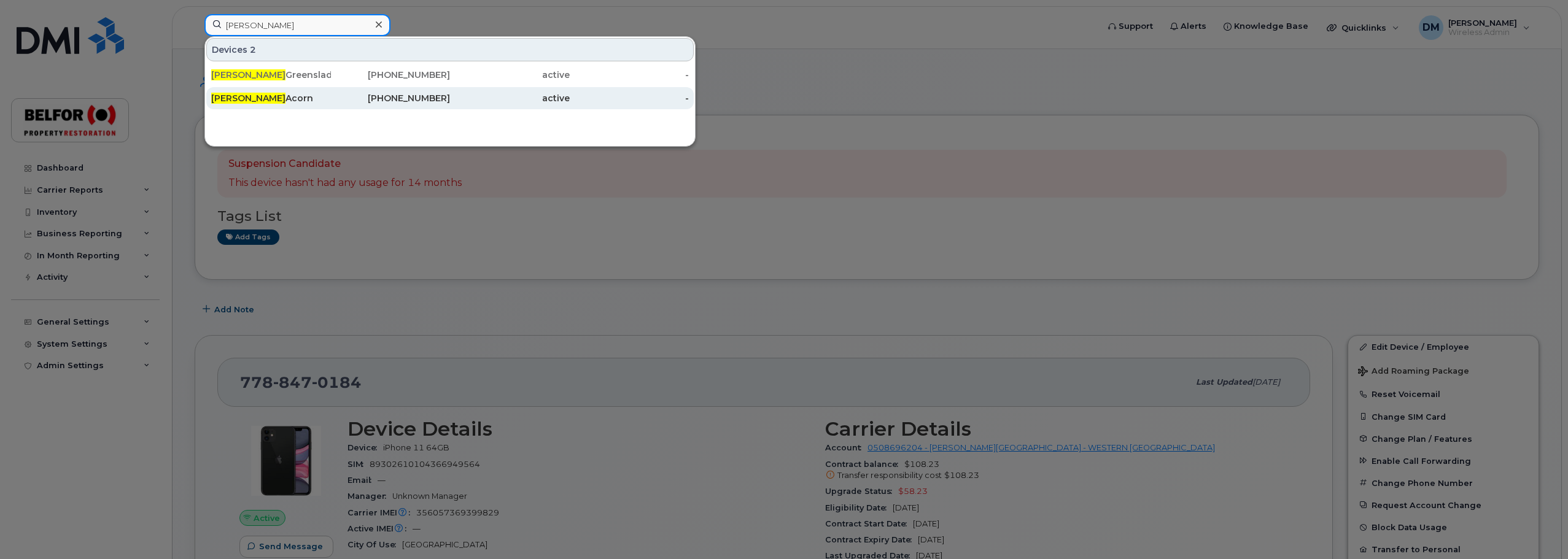
type input "lisa"
click at [257, 97] on div "Lisa Acorn" at bounding box center [271, 98] width 120 height 12
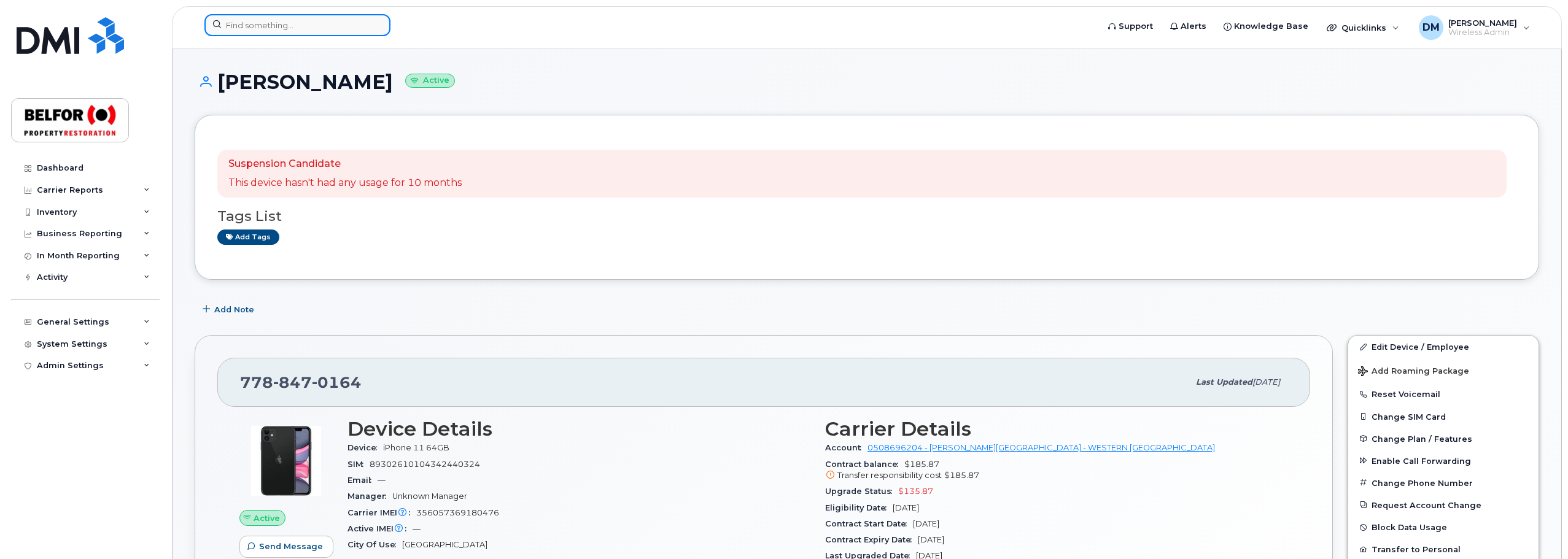
click at [288, 20] on input at bounding box center [297, 24] width 186 height 22
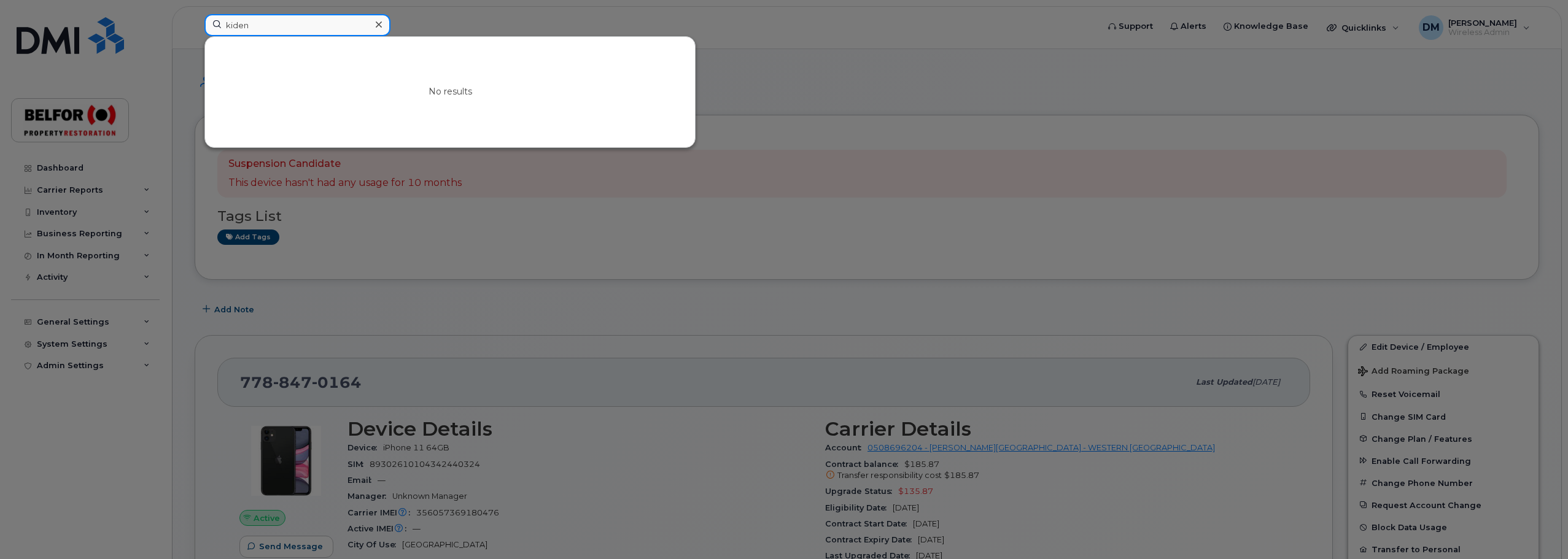
click at [231, 25] on input "kiden" at bounding box center [297, 24] width 186 height 22
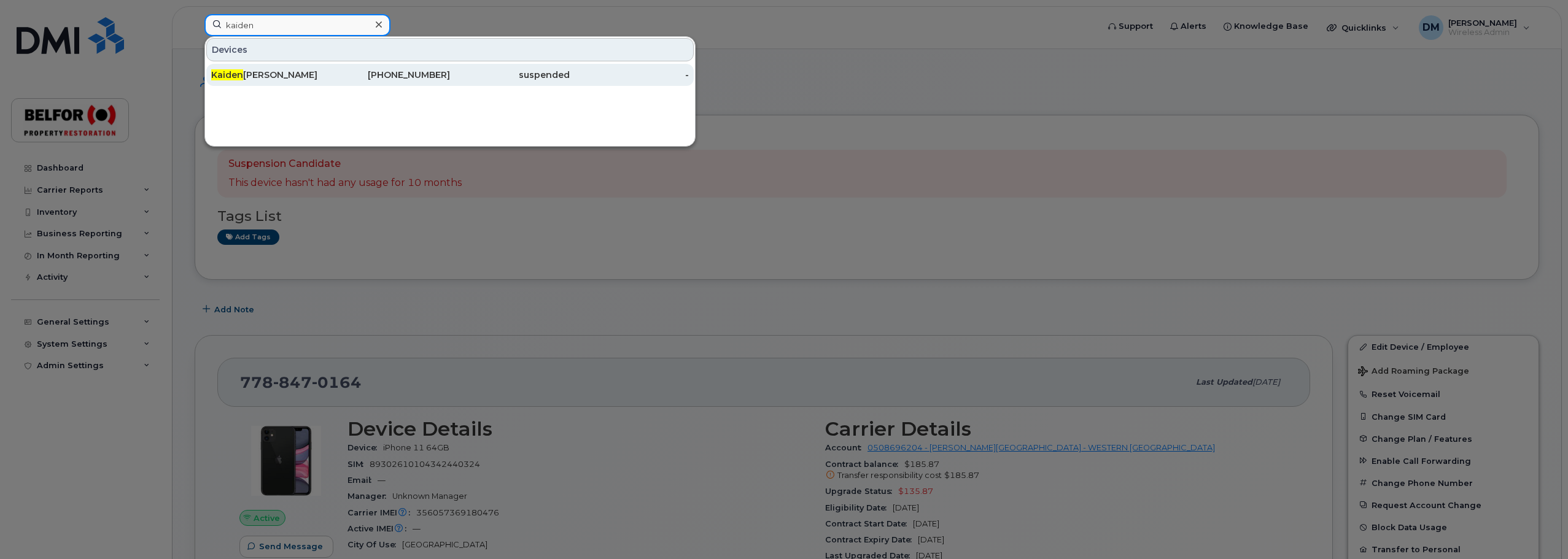
type input "kaiden"
click at [302, 78] on div "[PERSON_NAME]" at bounding box center [271, 75] width 120 height 12
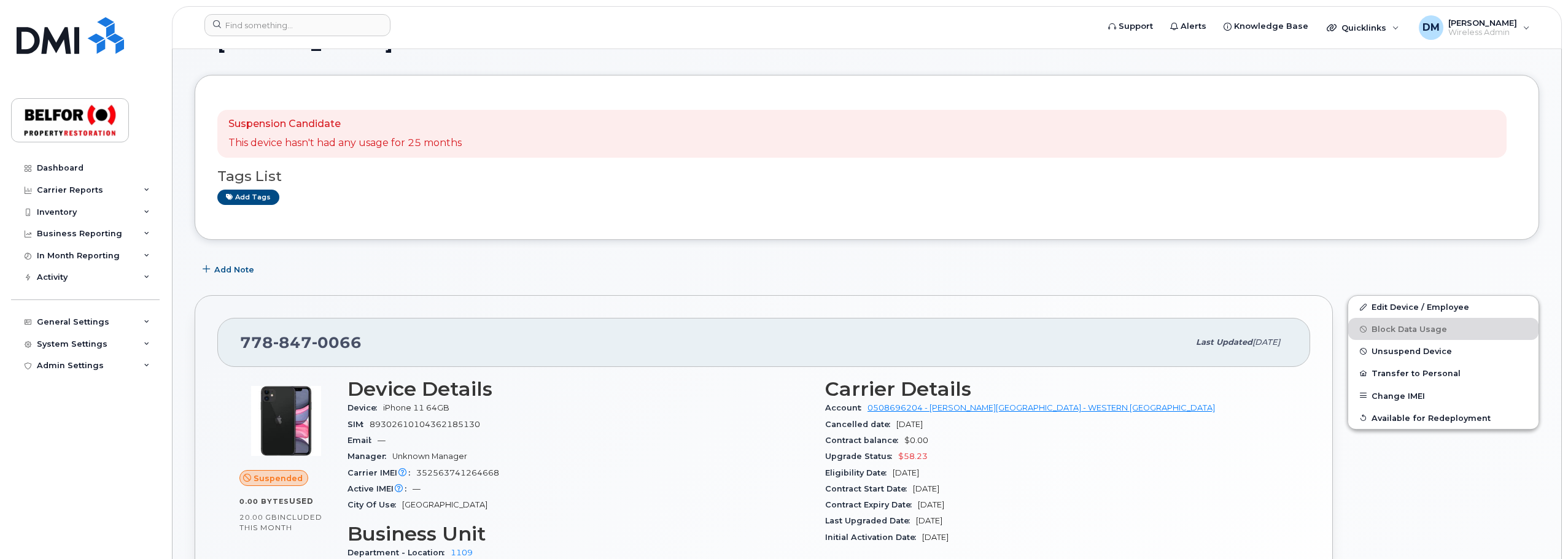
scroll to position [61, 0]
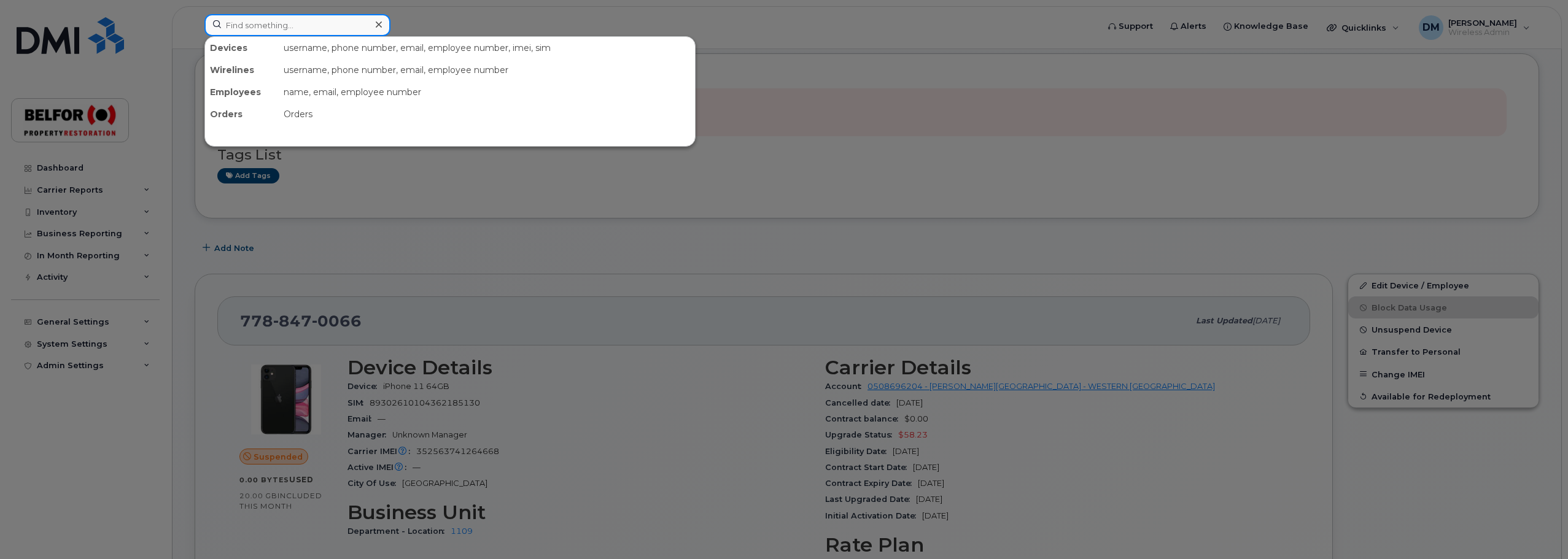
click at [246, 24] on input at bounding box center [297, 24] width 186 height 22
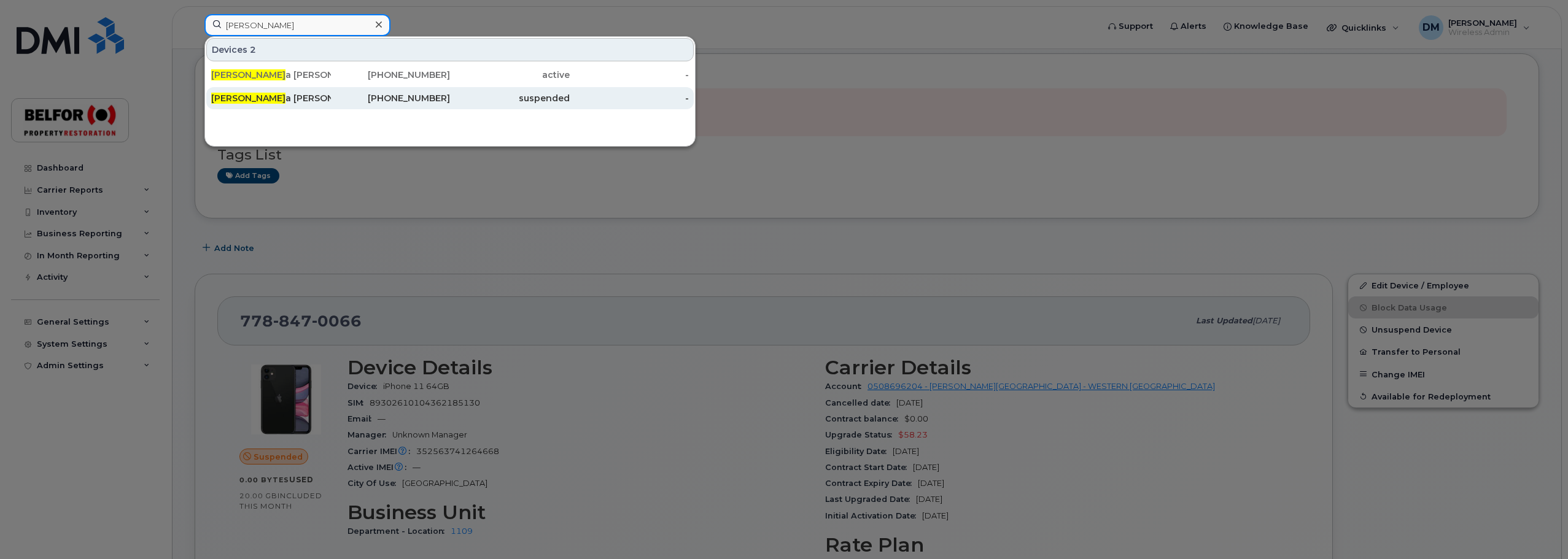
type input "sheil"
click at [260, 100] on div "Sheil a Jones" at bounding box center [271, 98] width 120 height 12
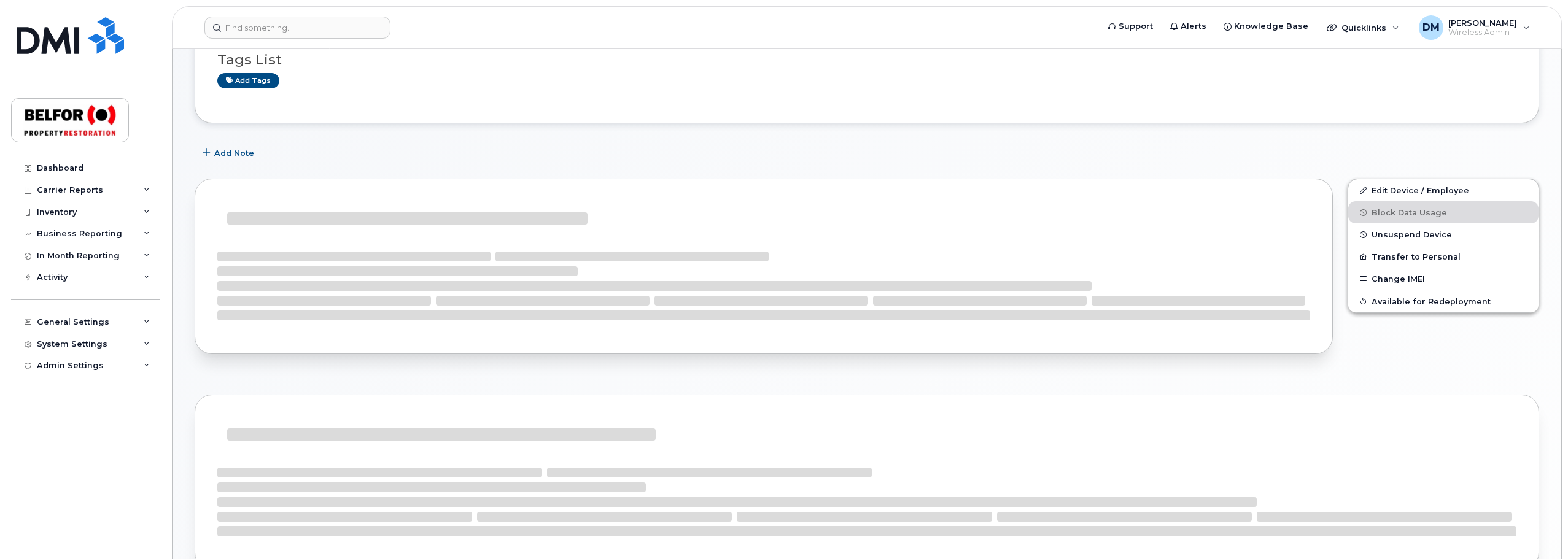
scroll to position [122, 0]
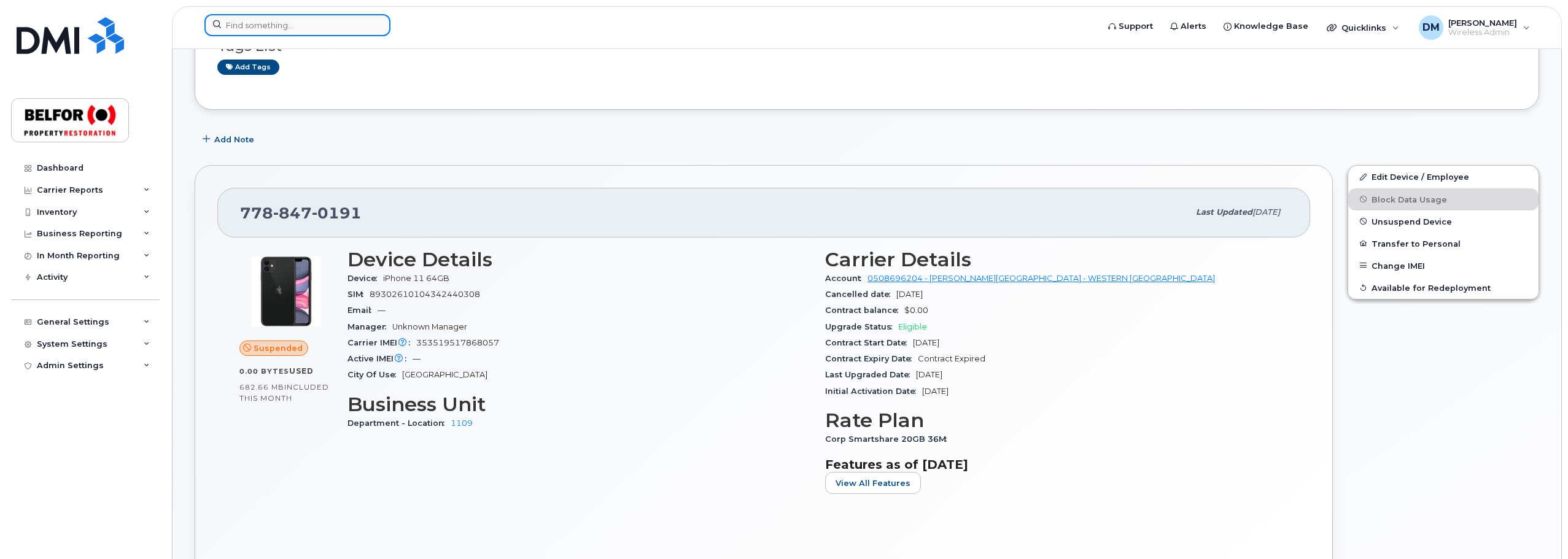
click at [265, 30] on input at bounding box center [297, 24] width 186 height 22
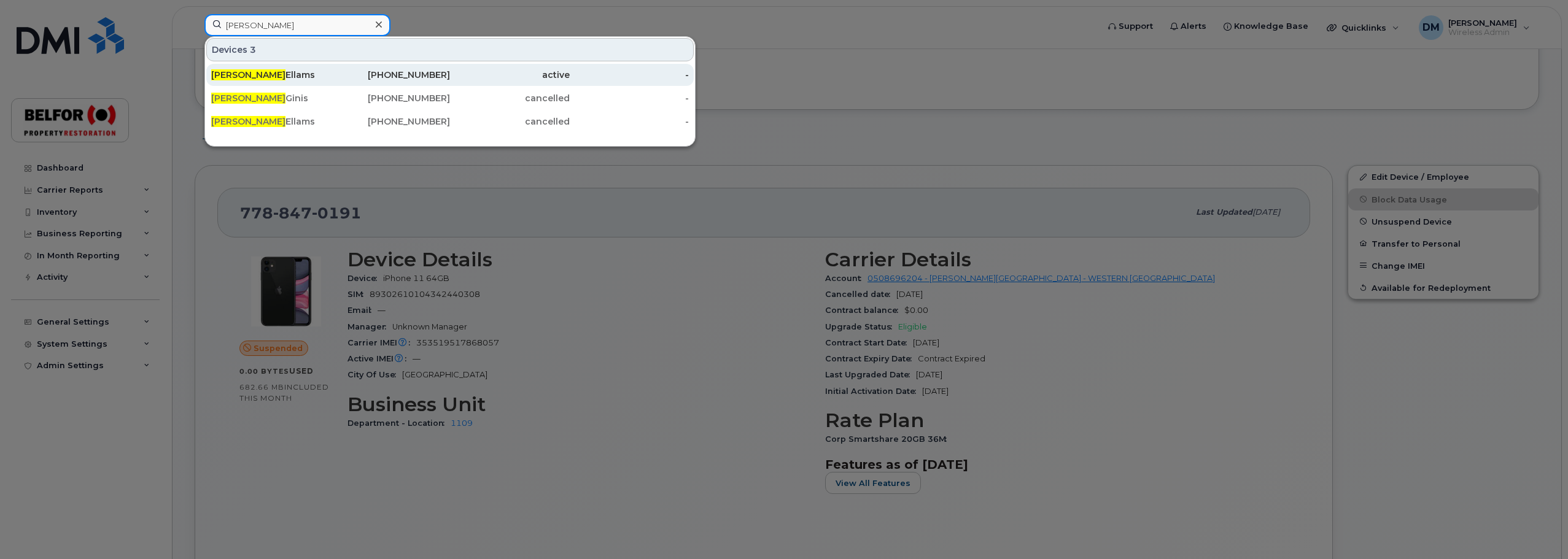
type input "[PERSON_NAME]"
click at [419, 76] on div "[PHONE_NUMBER]" at bounding box center [391, 75] width 120 height 12
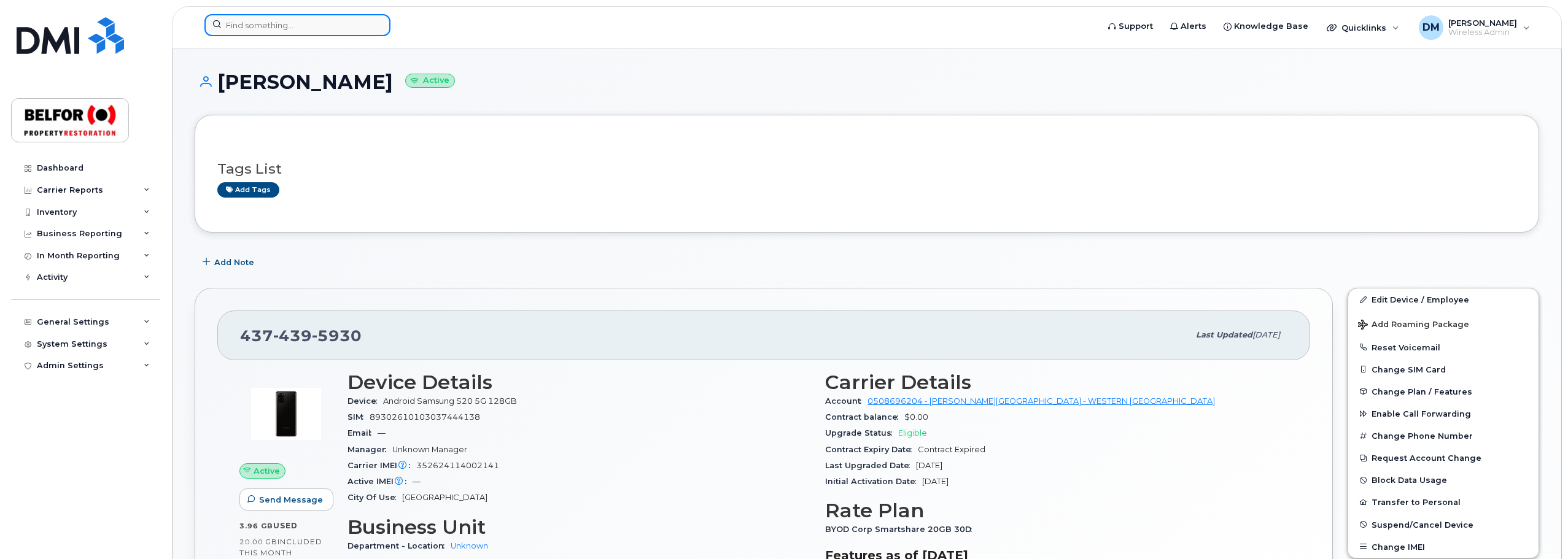
click at [239, 22] on input at bounding box center [297, 24] width 186 height 22
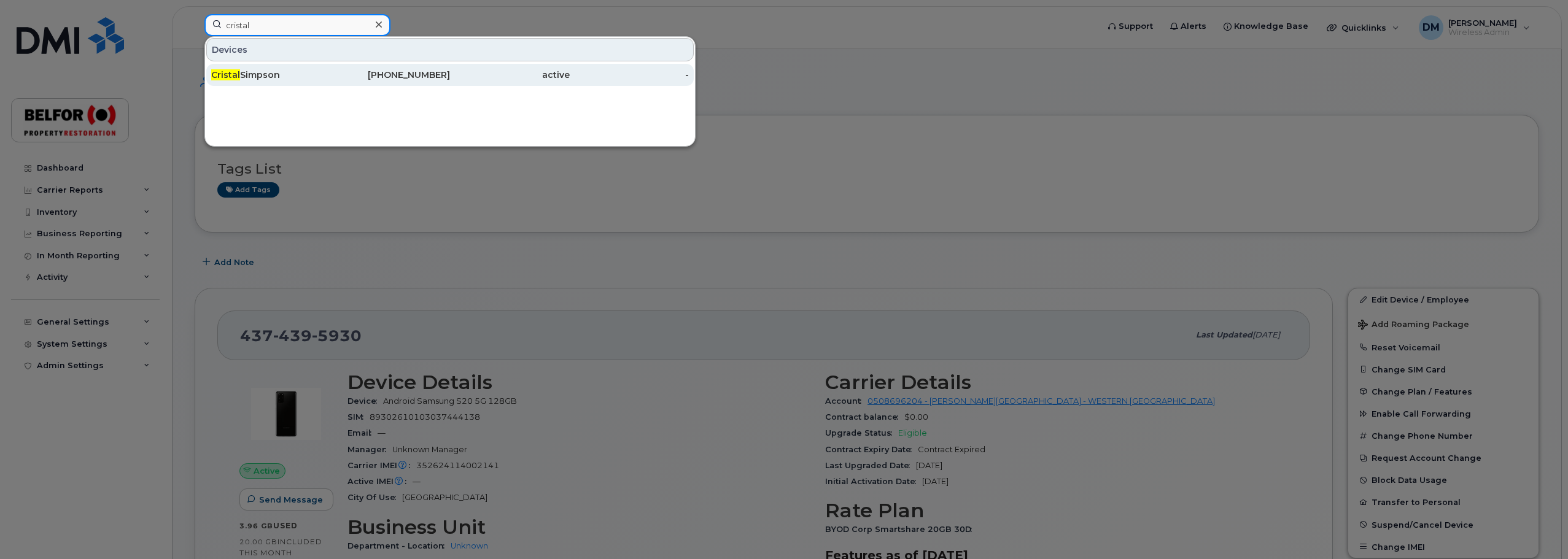
type input "cristal"
click at [256, 70] on div "Cristal Simpson" at bounding box center [271, 75] width 120 height 12
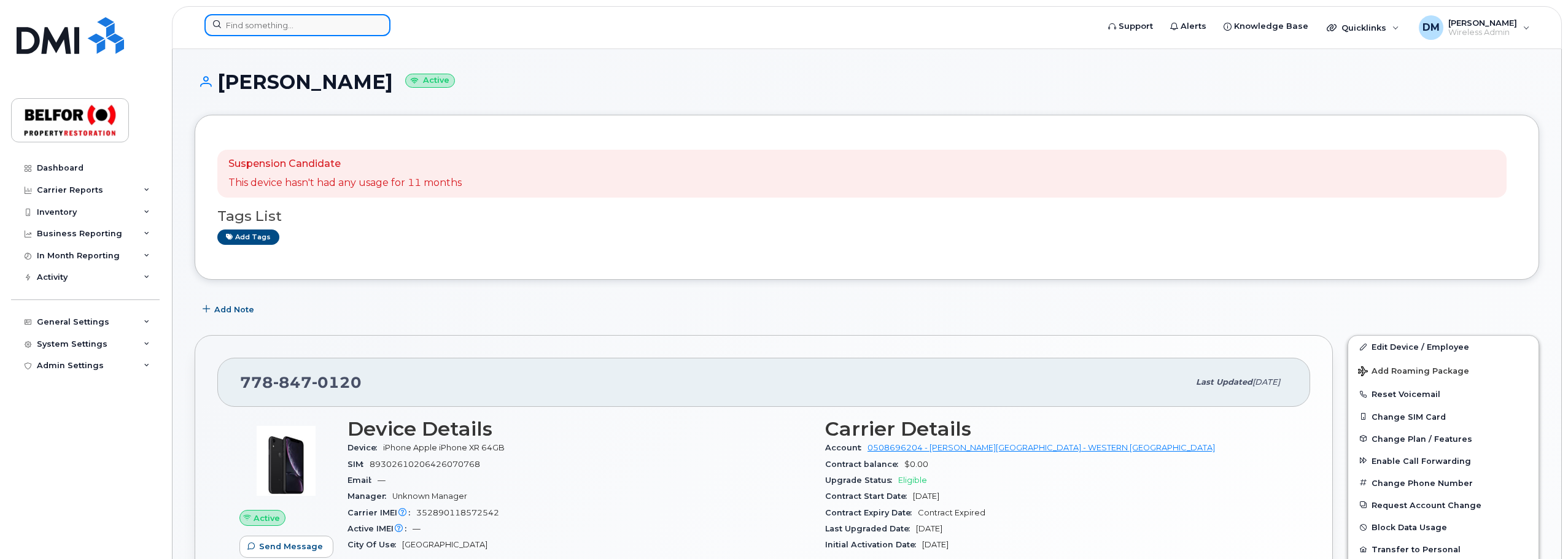
click at [273, 17] on input at bounding box center [297, 24] width 186 height 22
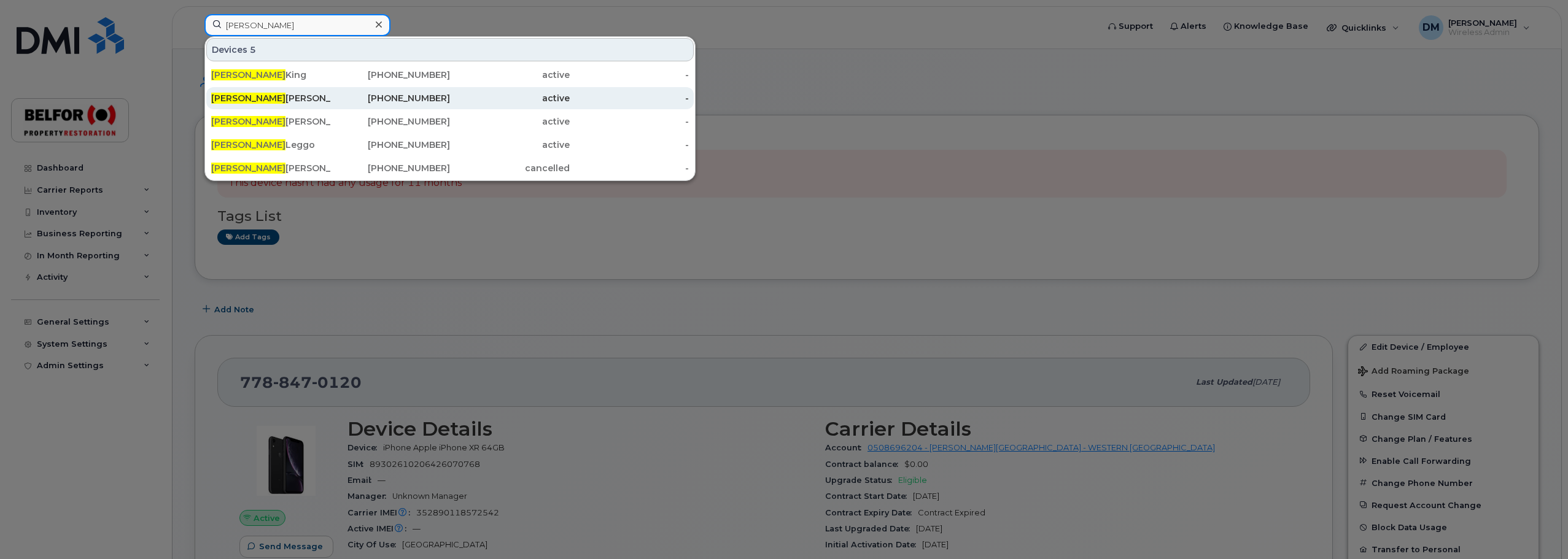
type input "[PERSON_NAME]"
click at [270, 98] on div "Justin Dumont" at bounding box center [271, 98] width 120 height 12
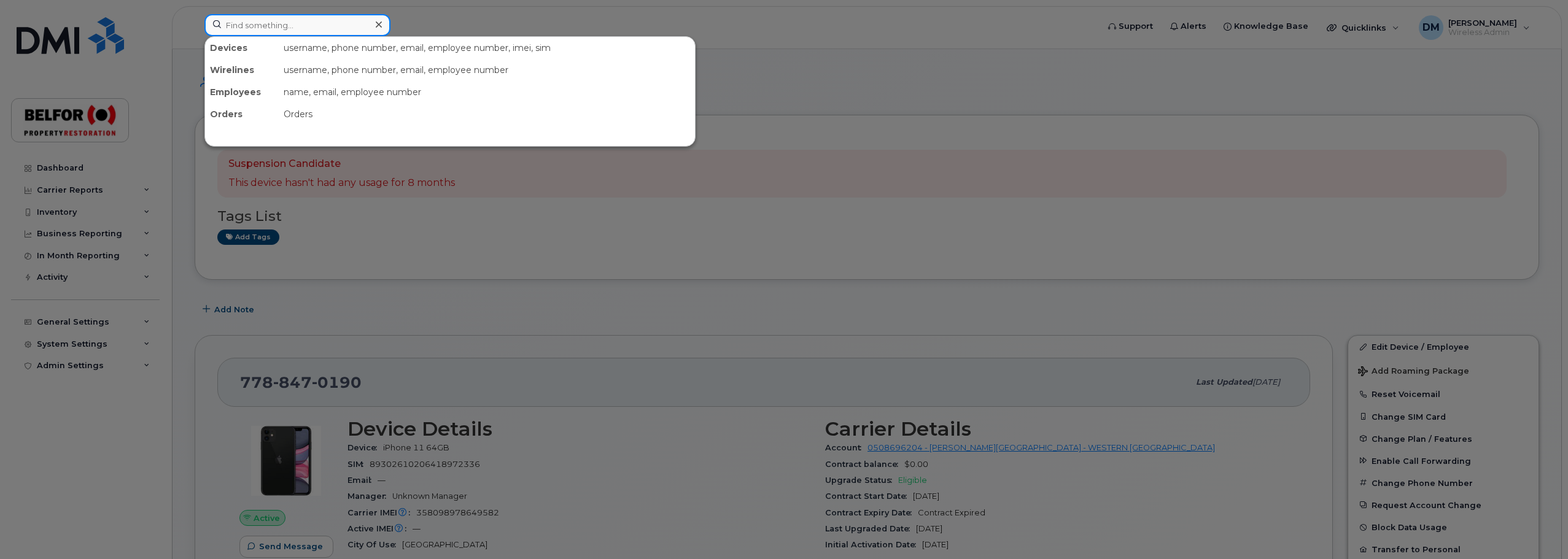
click at [258, 25] on input at bounding box center [297, 24] width 186 height 22
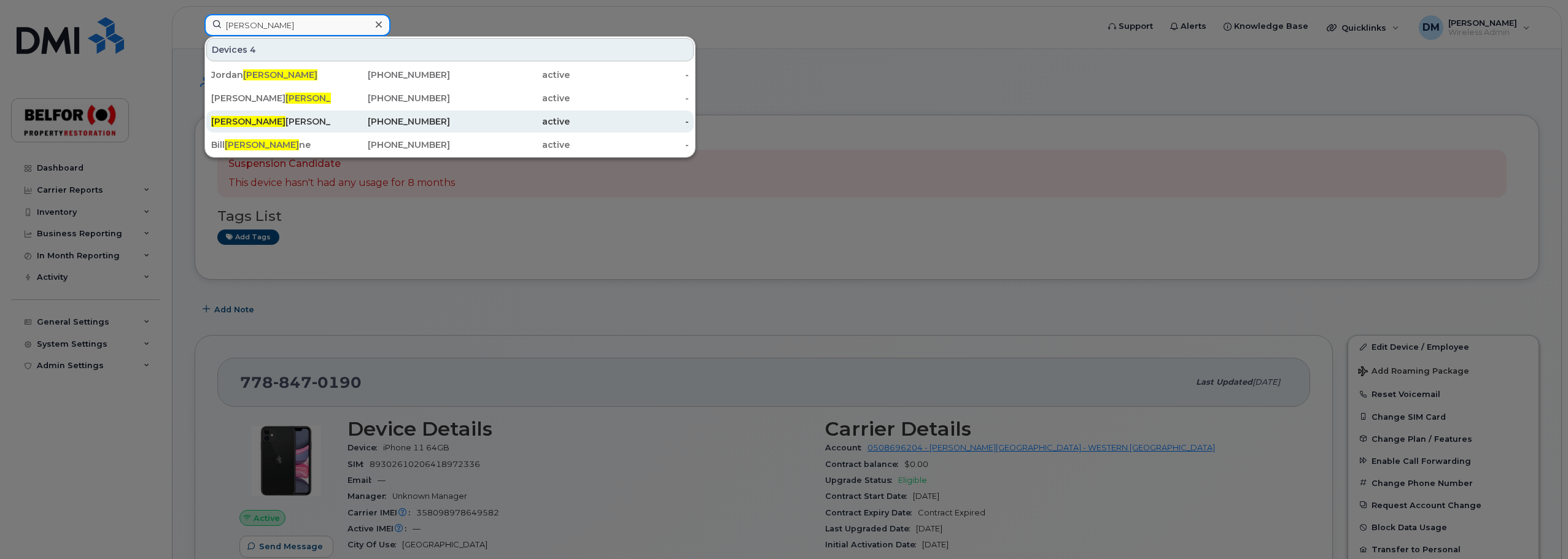
type input "[PERSON_NAME]"
click at [255, 125] on div "Shea Lowry" at bounding box center [271, 121] width 120 height 12
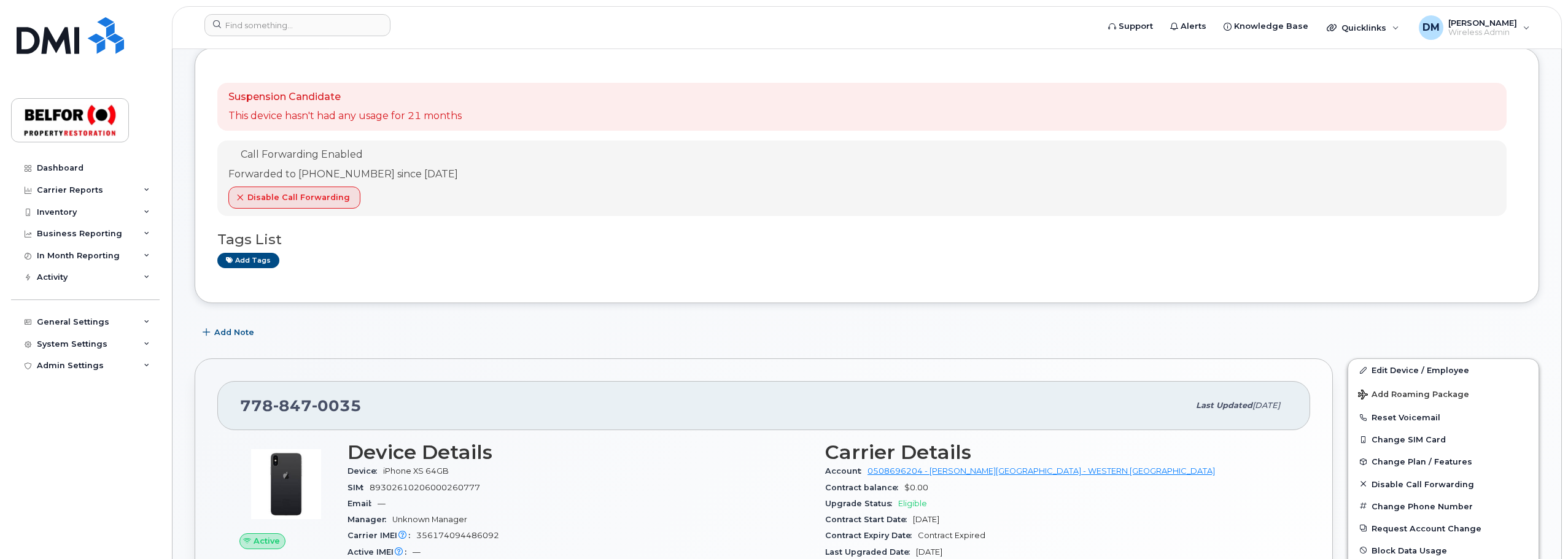
scroll to position [61, 0]
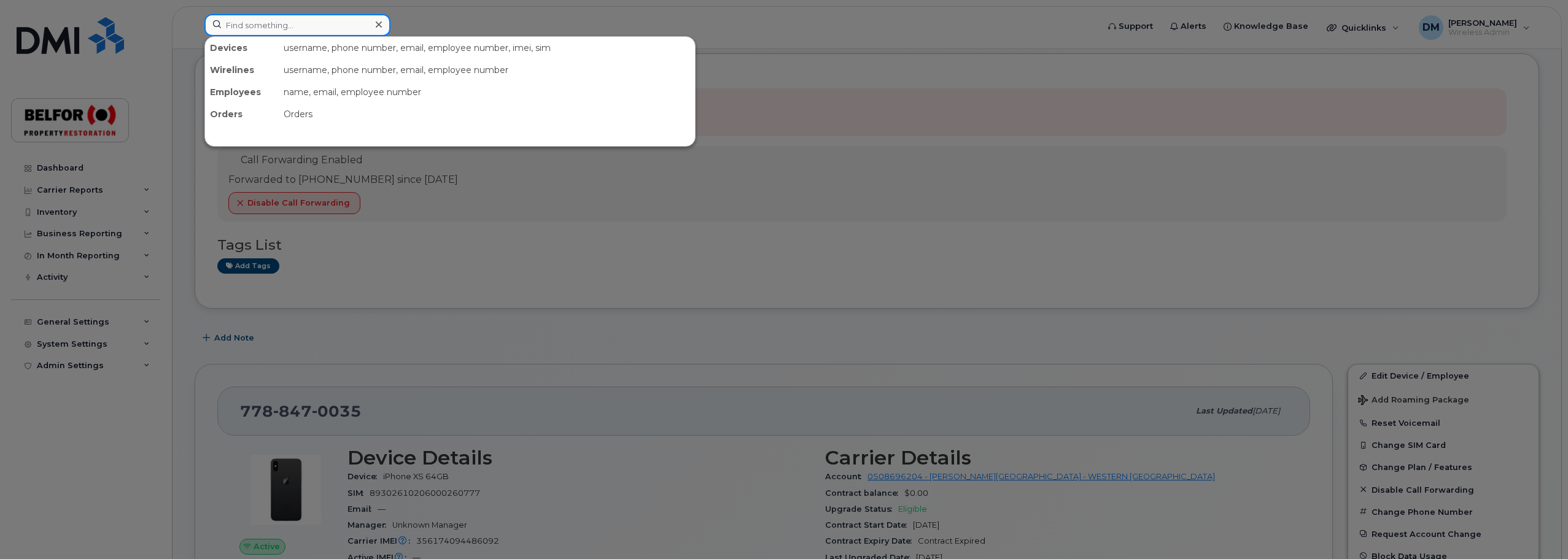
click at [251, 26] on input at bounding box center [297, 24] width 186 height 22
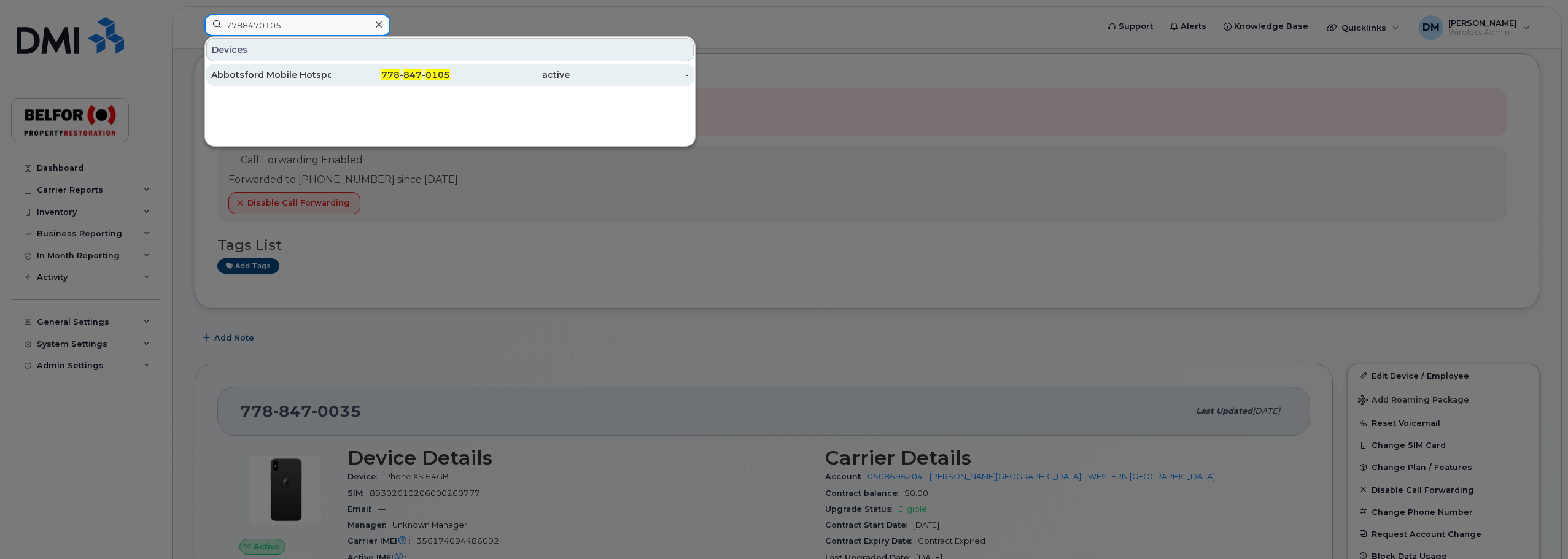
type input "7788470105"
click at [333, 81] on div "778 - 847 - 0105" at bounding box center [391, 74] width 120 height 22
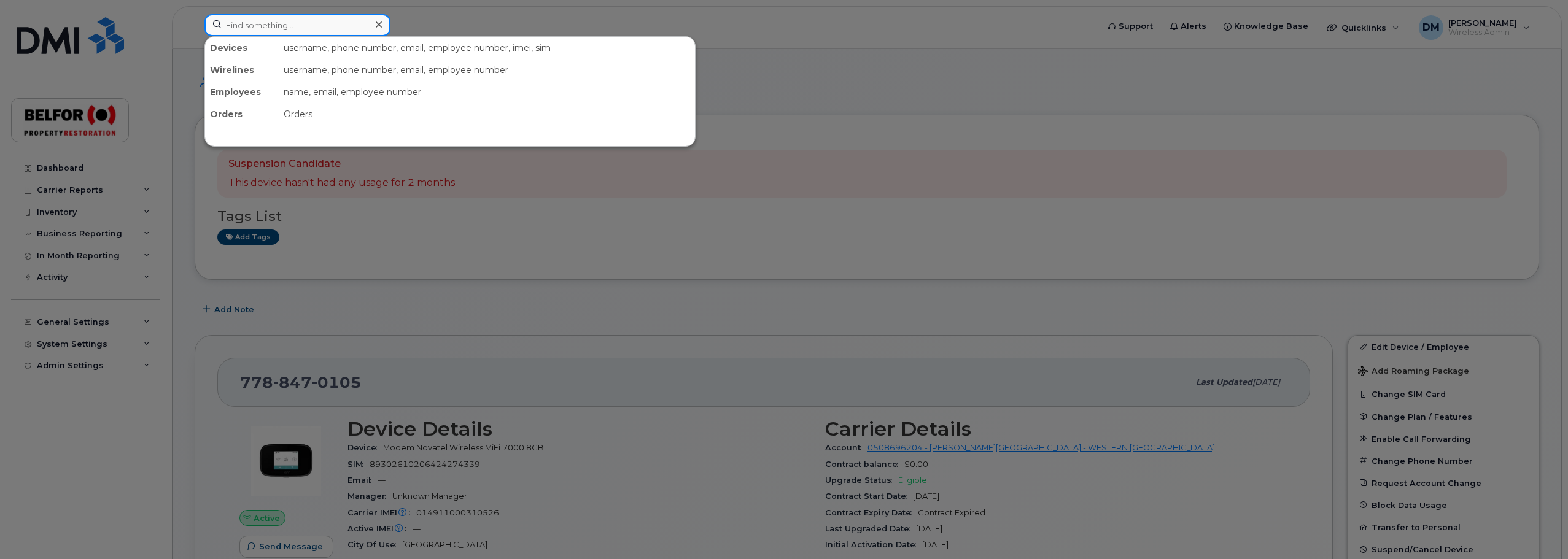
click at [312, 19] on input at bounding box center [297, 24] width 186 height 22
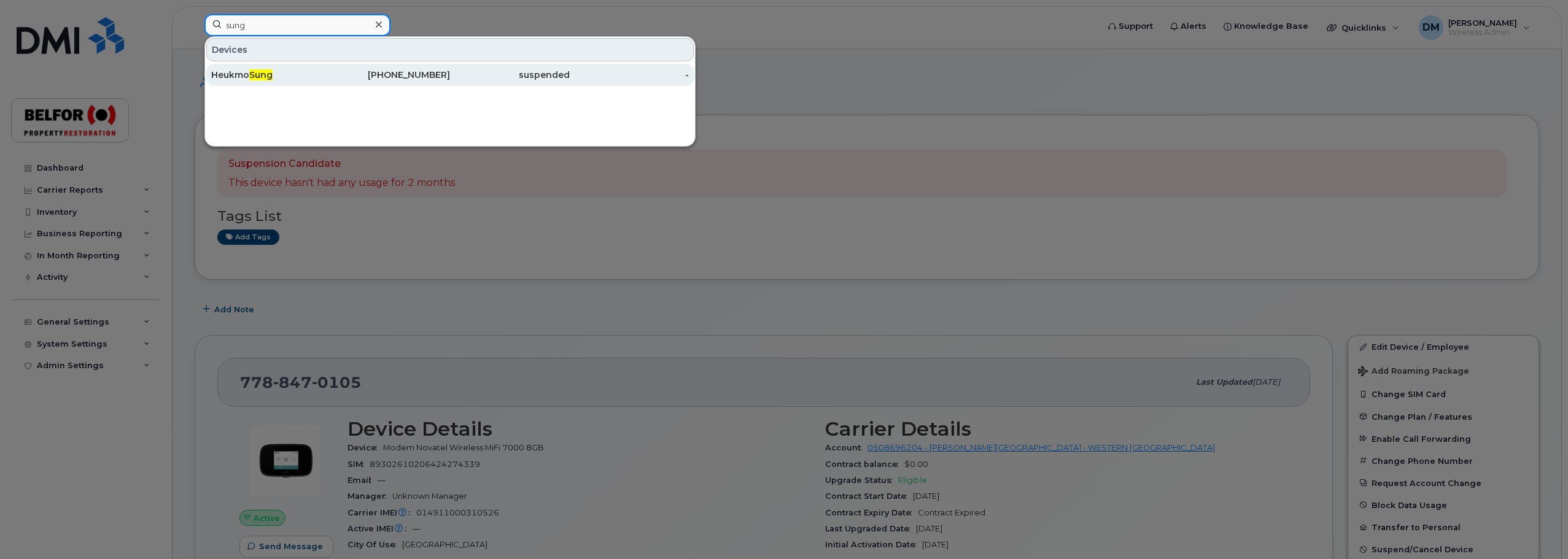
type input "sung"
click at [259, 73] on span "Sung" at bounding box center [260, 74] width 24 height 11
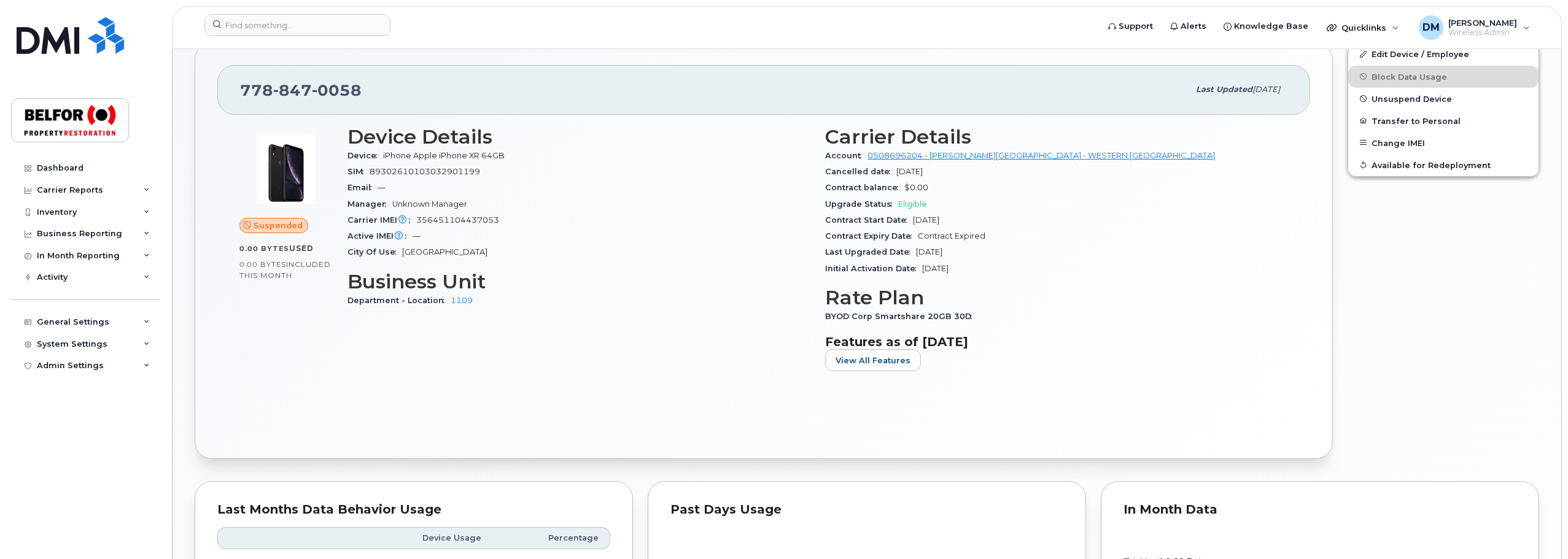
scroll to position [184, 0]
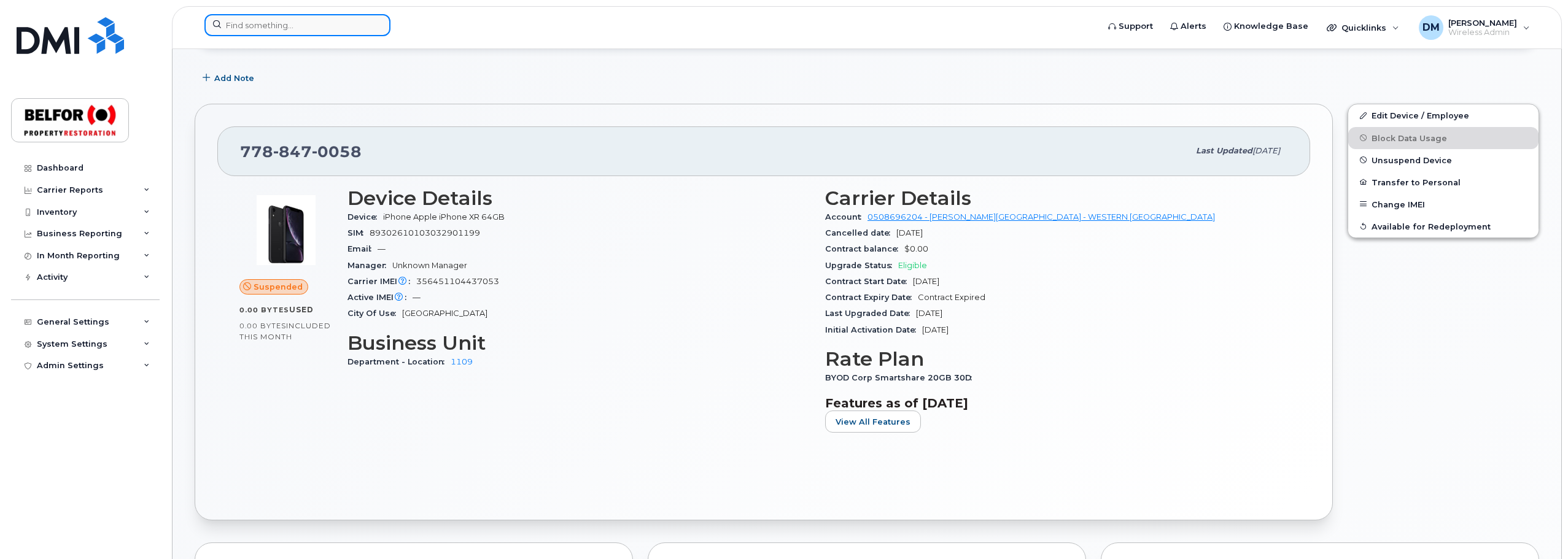
click at [234, 28] on input at bounding box center [297, 24] width 186 height 22
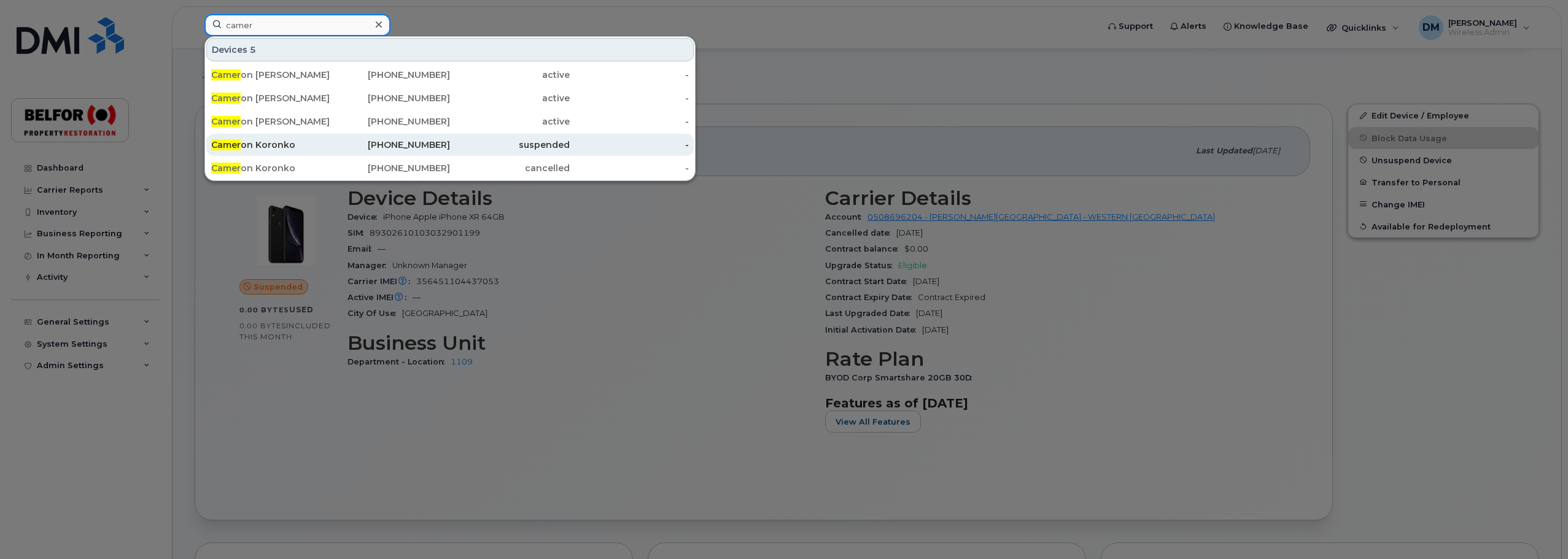
type input "camer"
click at [283, 147] on div "Camer on Koronko" at bounding box center [271, 145] width 120 height 12
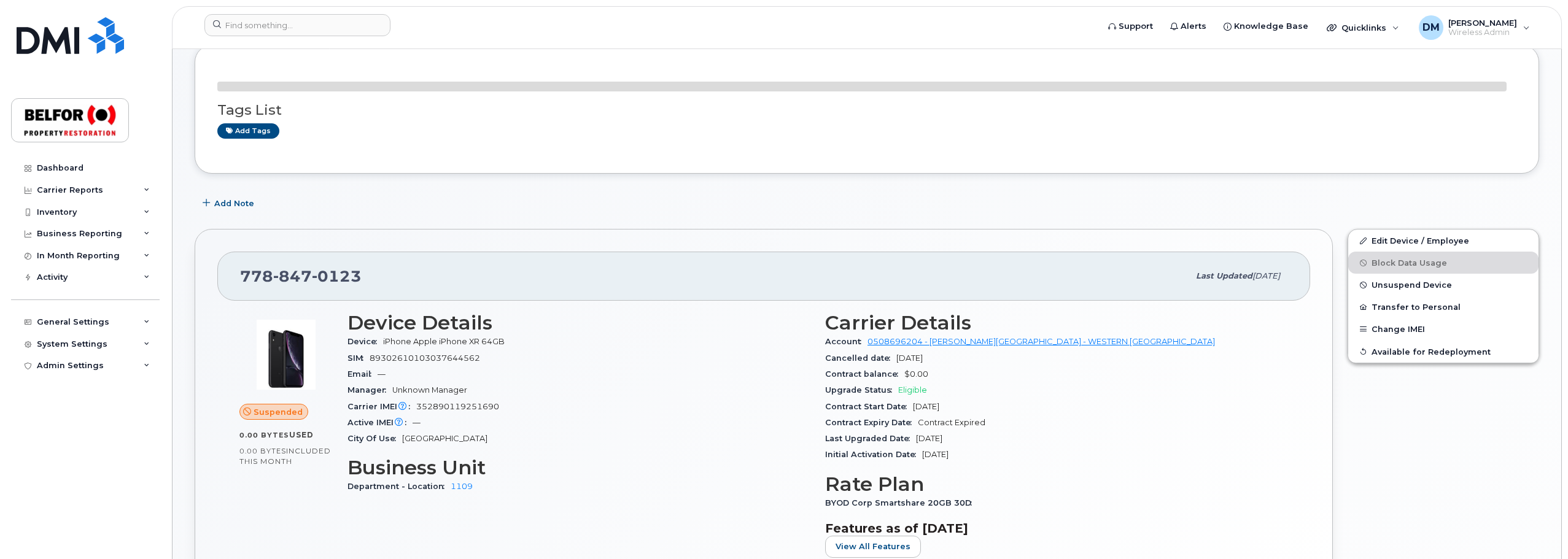
scroll to position [122, 0]
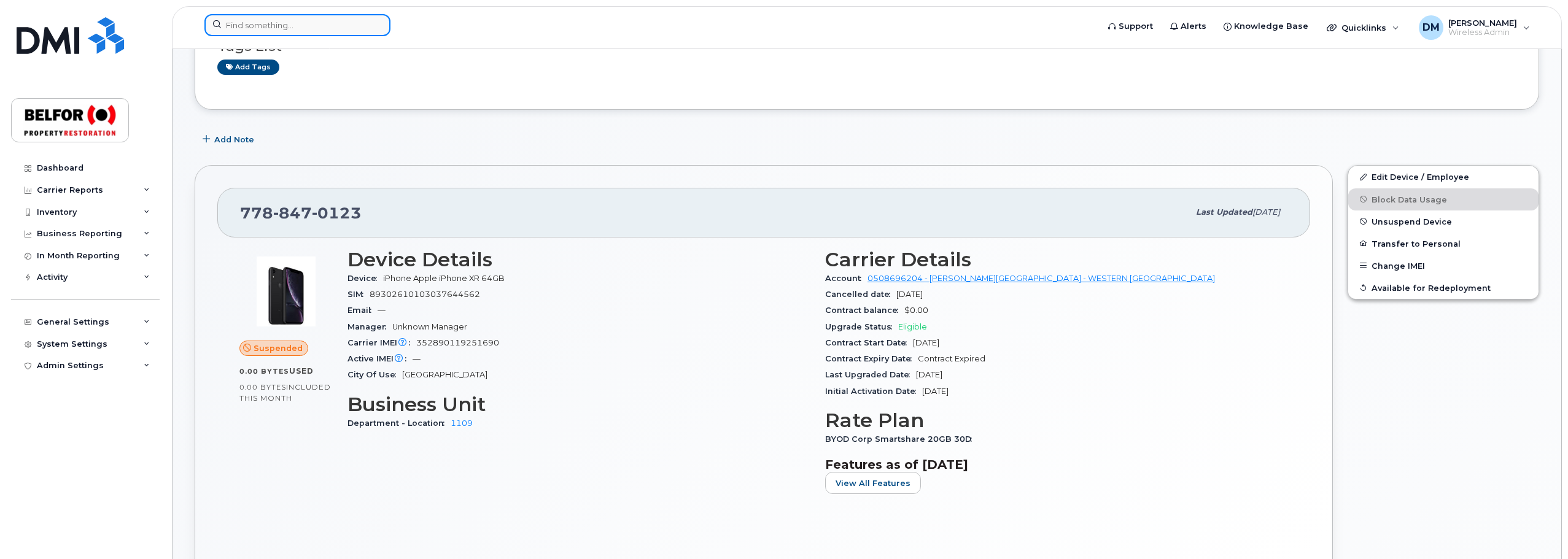
click at [236, 28] on input at bounding box center [297, 24] width 186 height 22
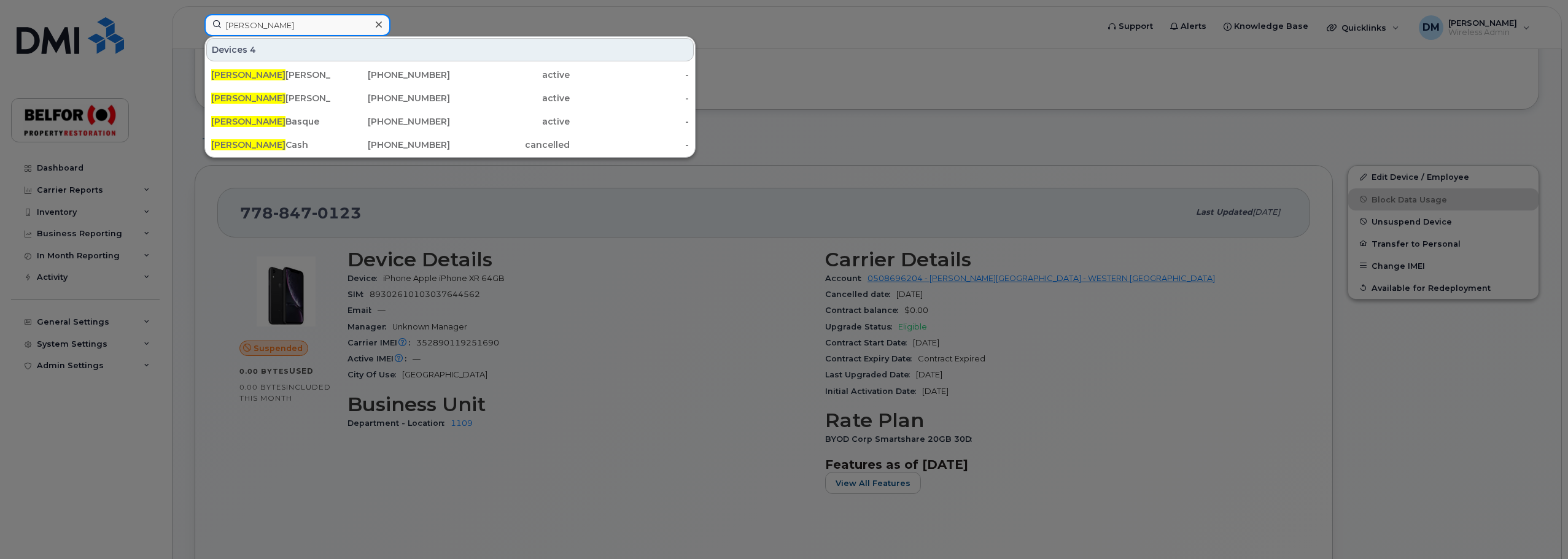
click at [237, 22] on input "[PERSON_NAME]" at bounding box center [297, 24] width 186 height 22
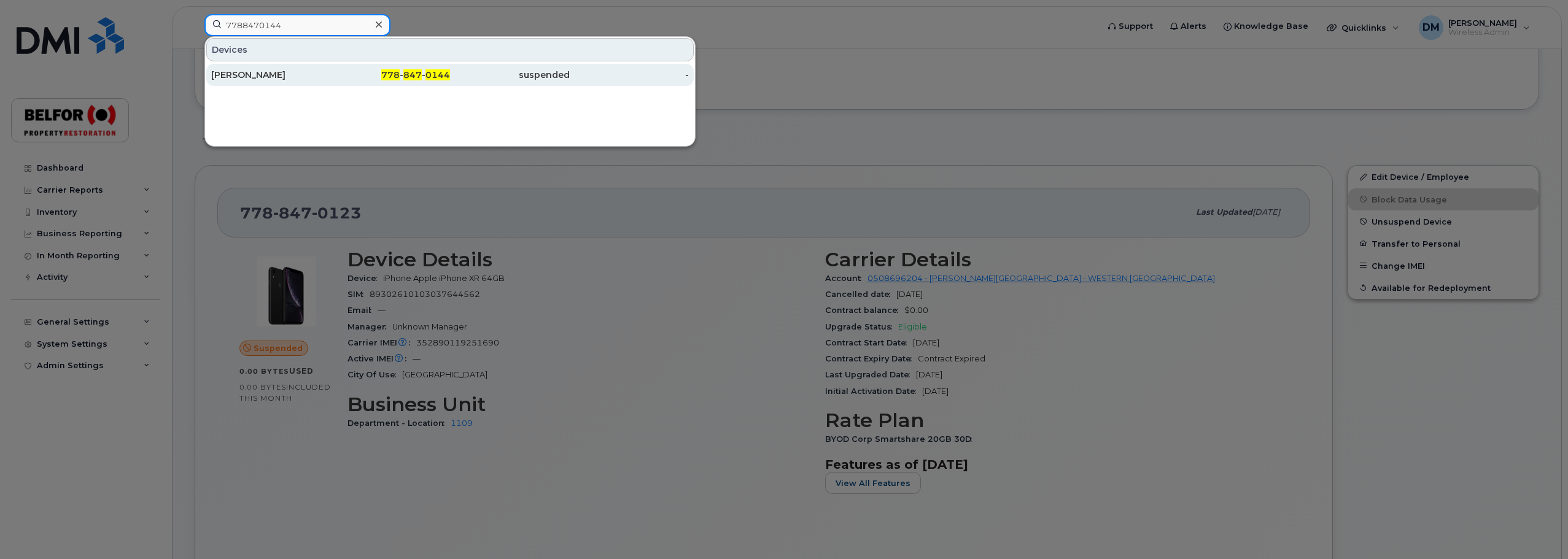
type input "7788470144"
click at [298, 81] on div "[PERSON_NAME]" at bounding box center [271, 74] width 120 height 22
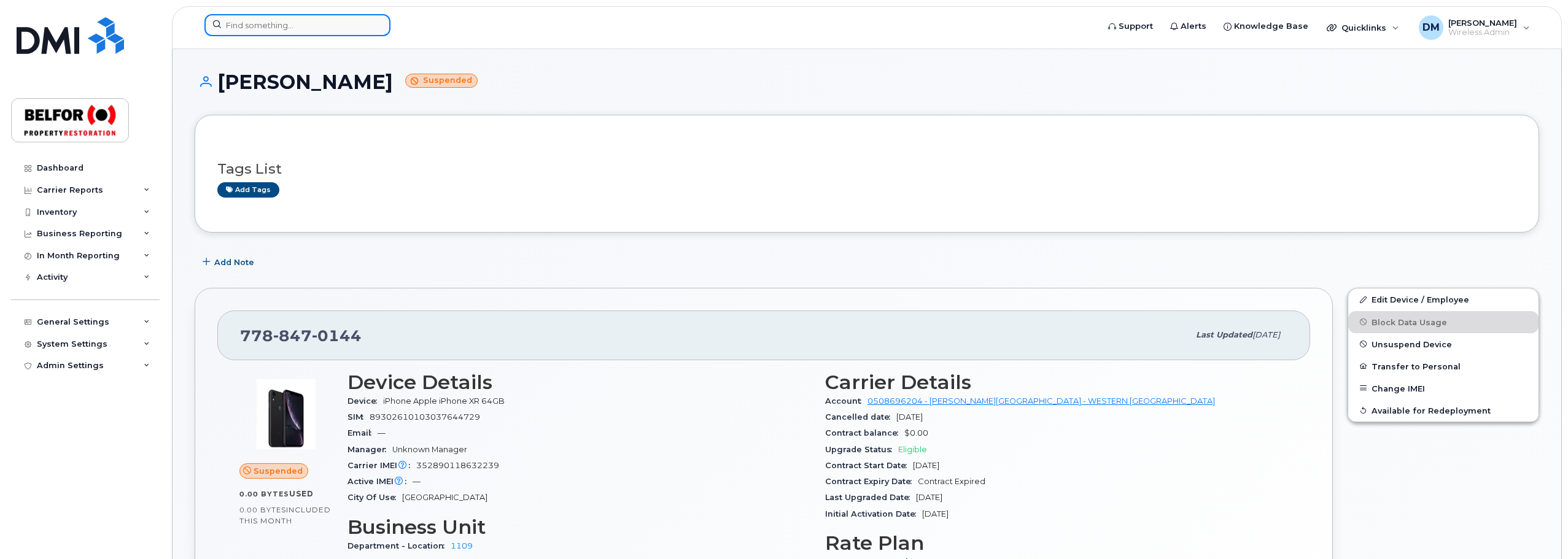
click at [265, 31] on input at bounding box center [297, 24] width 186 height 22
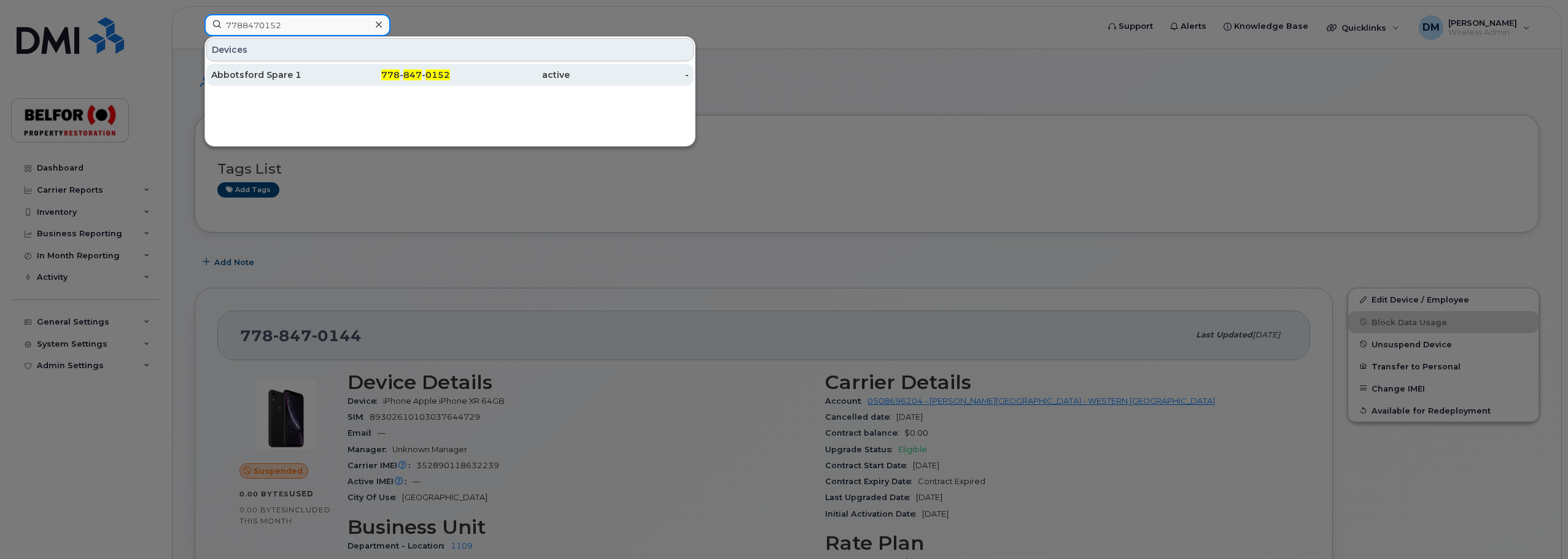
type input "7788470152"
click at [290, 73] on div "Abbotsford Spare 1" at bounding box center [271, 75] width 120 height 12
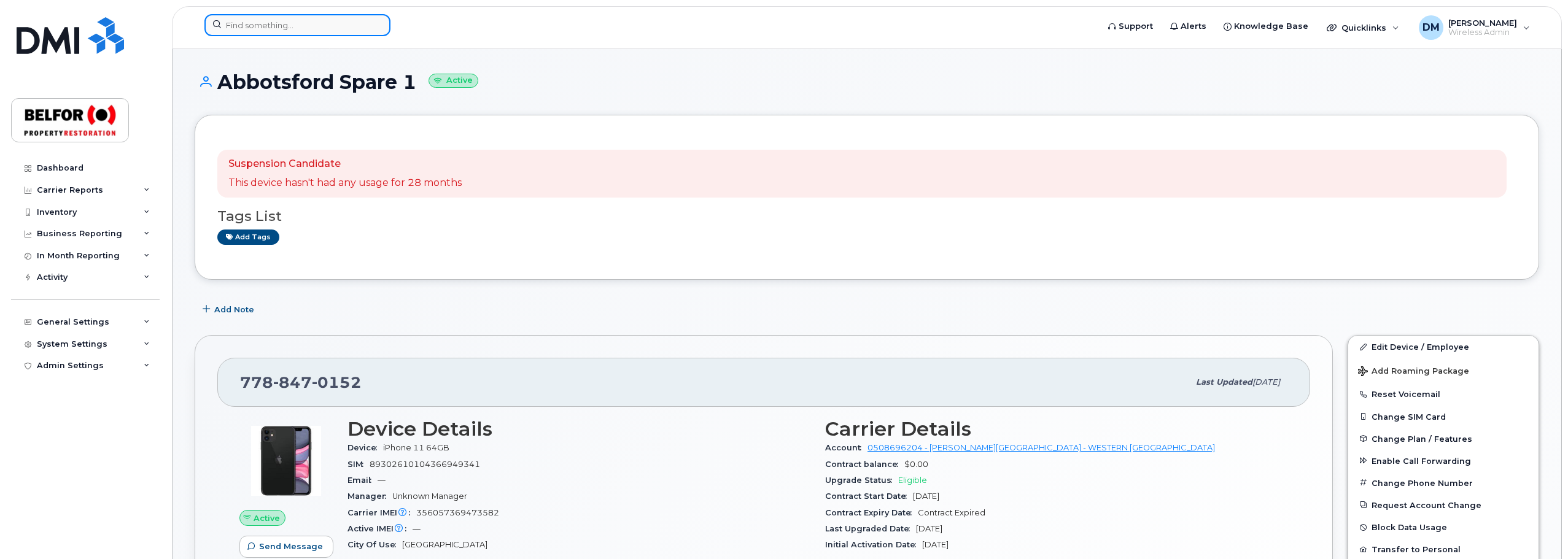
click at [226, 28] on input at bounding box center [297, 24] width 186 height 22
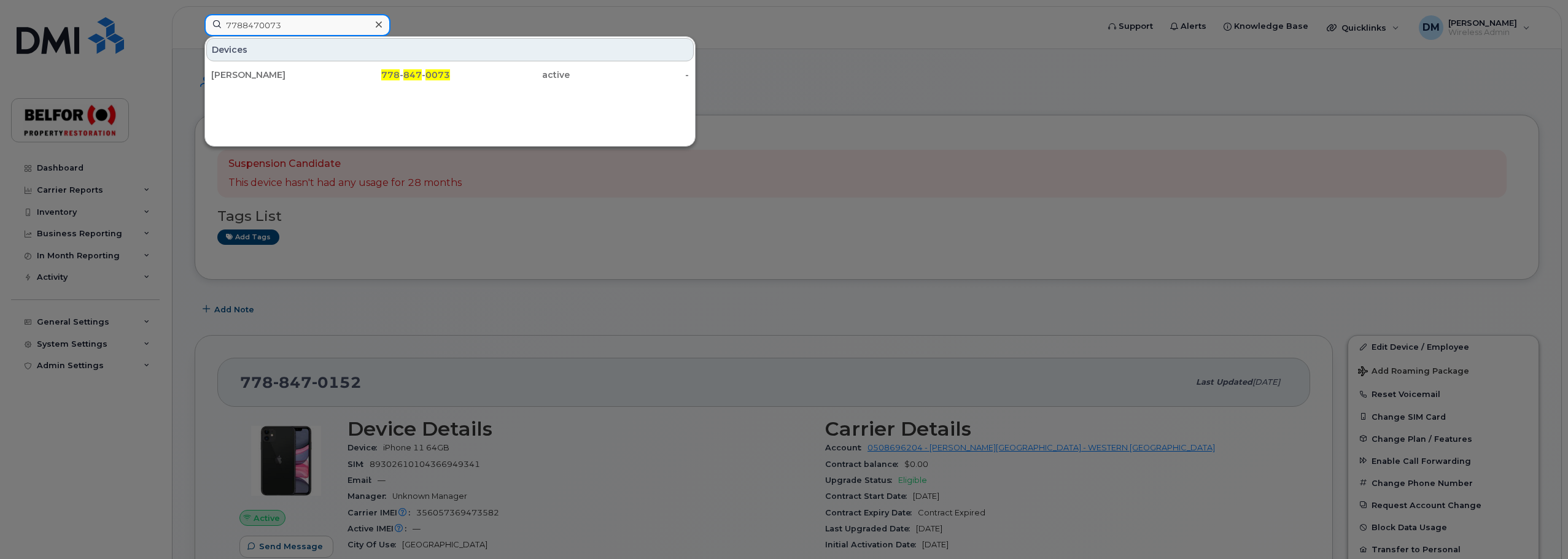
type input "7788470073"
